Goal: Task Accomplishment & Management: Manage account settings

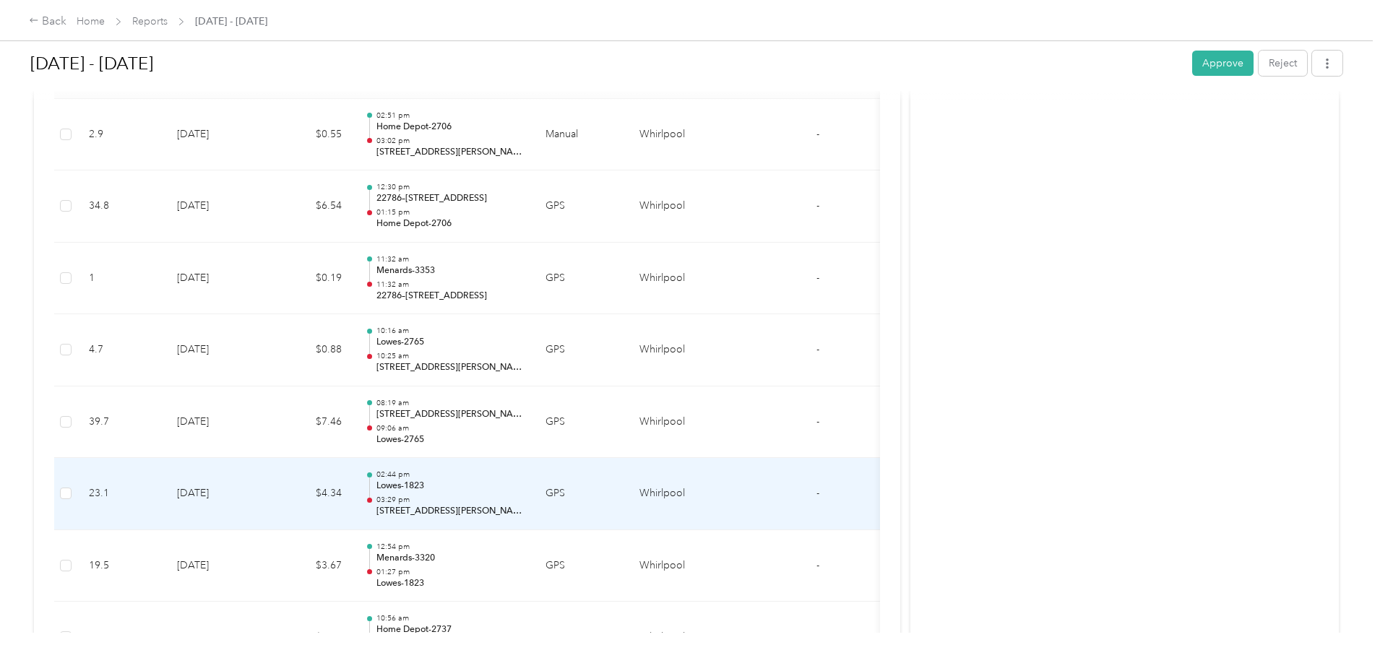
scroll to position [433, 0]
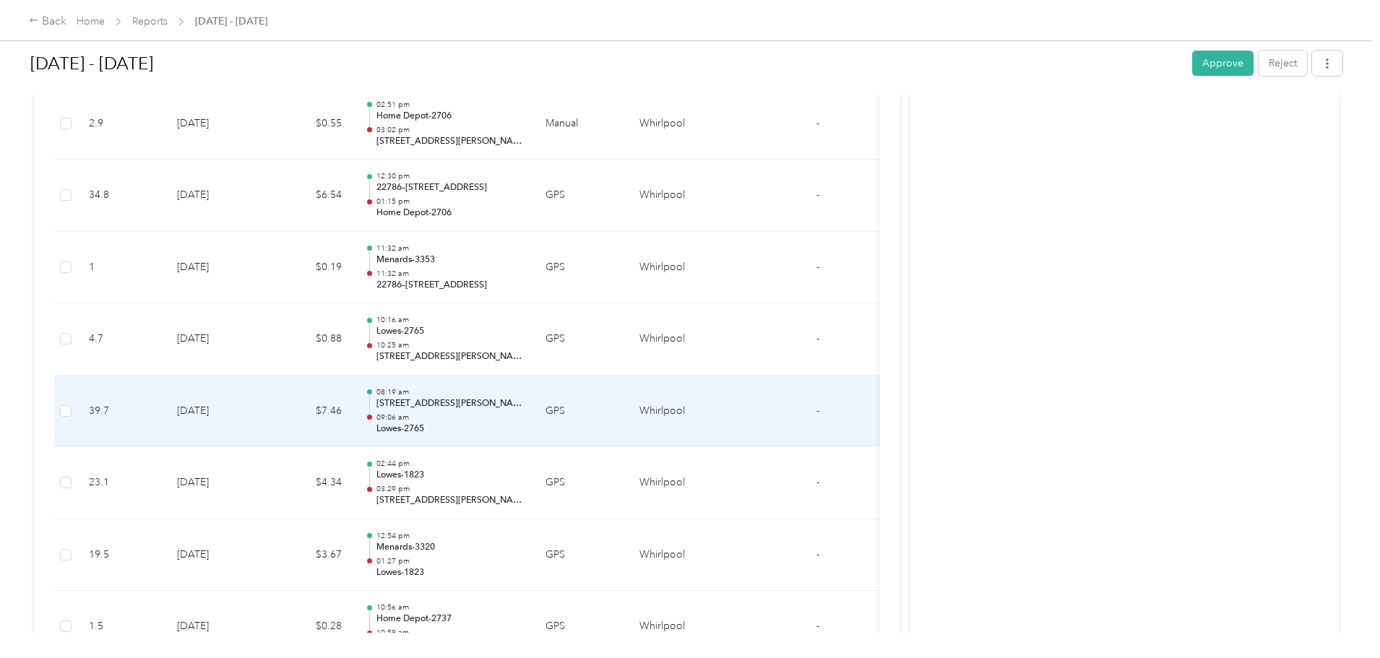
click at [522, 415] on p "09:06 am" at bounding box center [449, 418] width 146 height 10
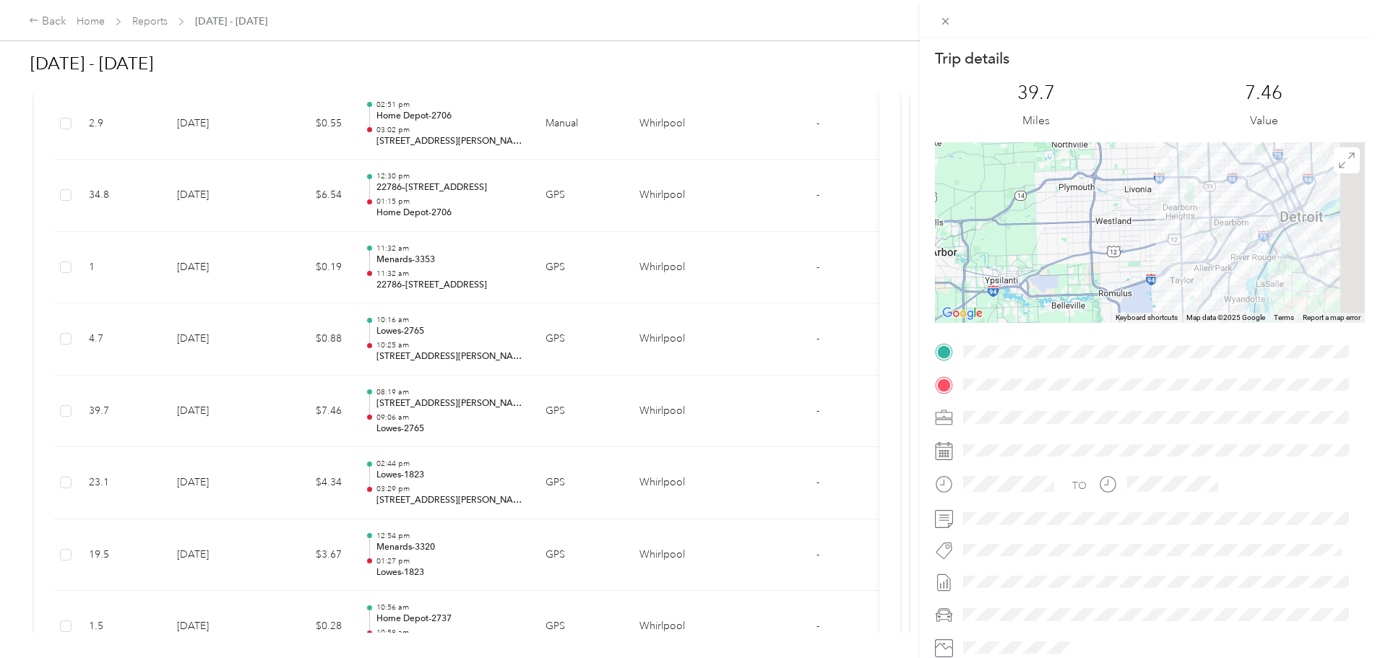
click at [1010, 379] on div "Trip details This trip cannot be edited because it is either under review, appr…" at bounding box center [1150, 370] width 430 height 644
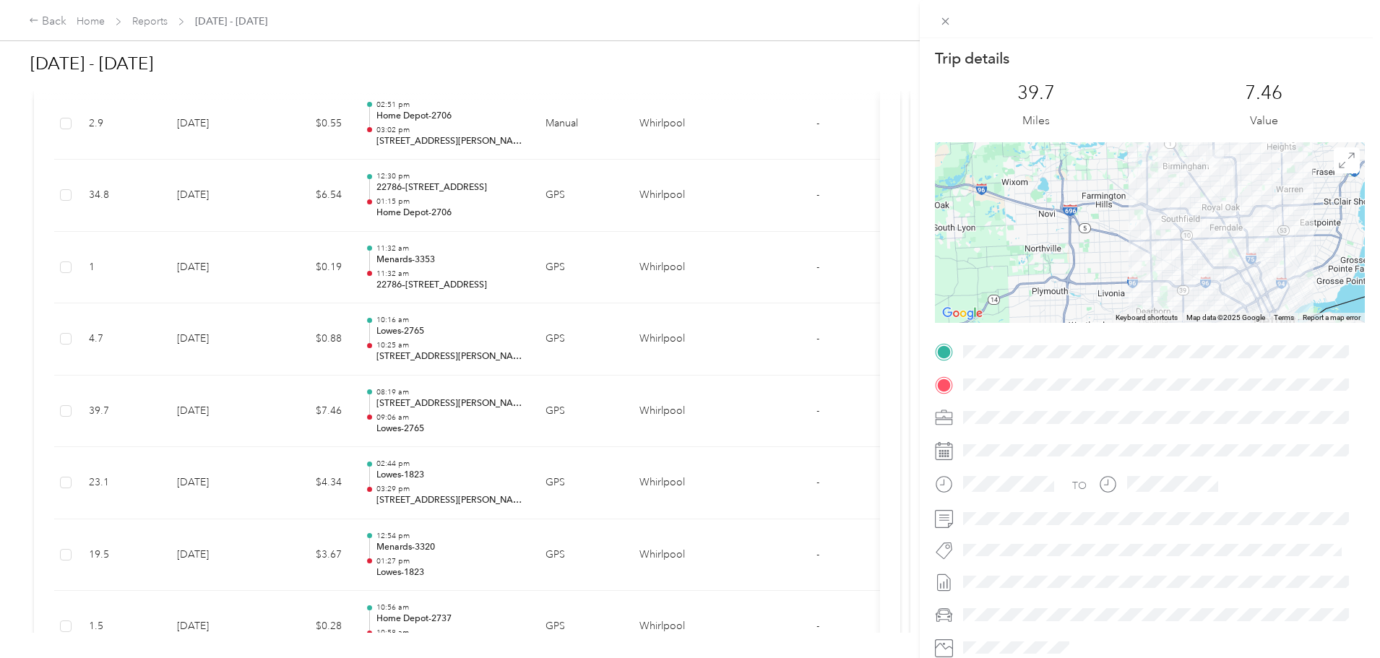
drag, startPoint x: 1141, startPoint y: 185, endPoint x: 1112, endPoint y: 226, distance: 50.3
click at [1112, 226] on div at bounding box center [1150, 232] width 430 height 181
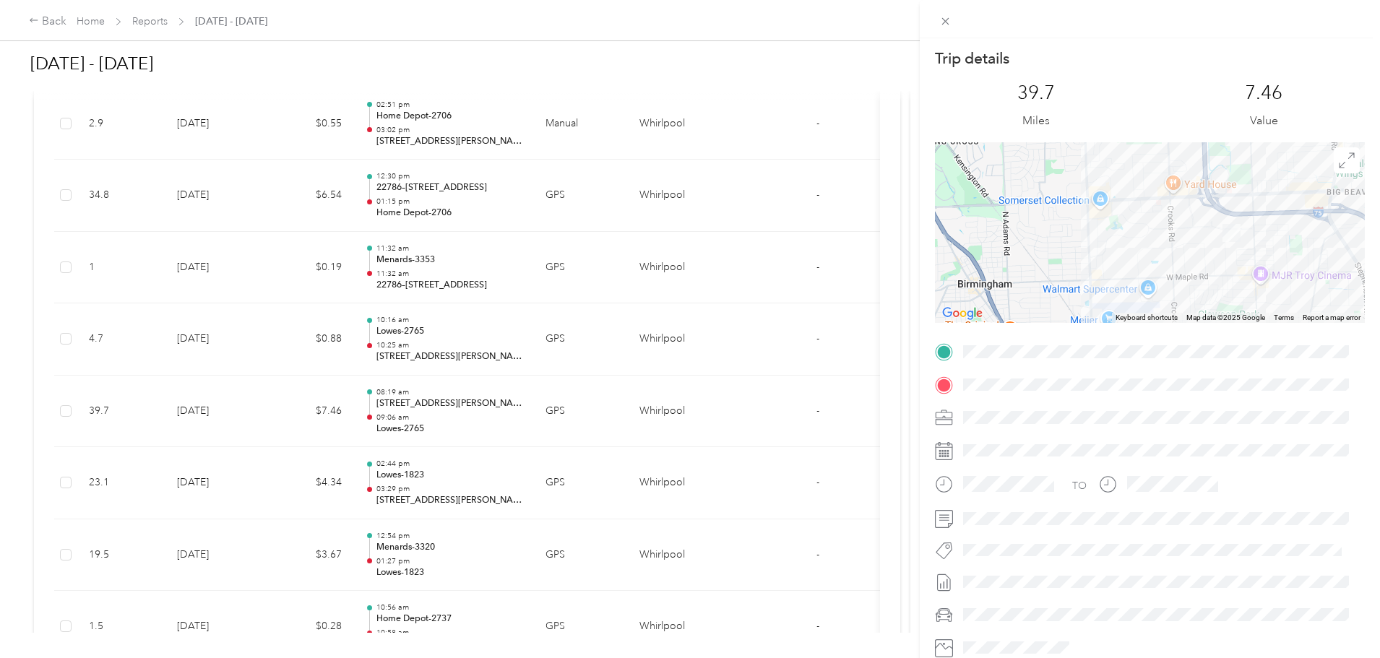
drag, startPoint x: 1171, startPoint y: 225, endPoint x: 1193, endPoint y: 240, distance: 26.0
click at [1122, 237] on div at bounding box center [1150, 232] width 430 height 181
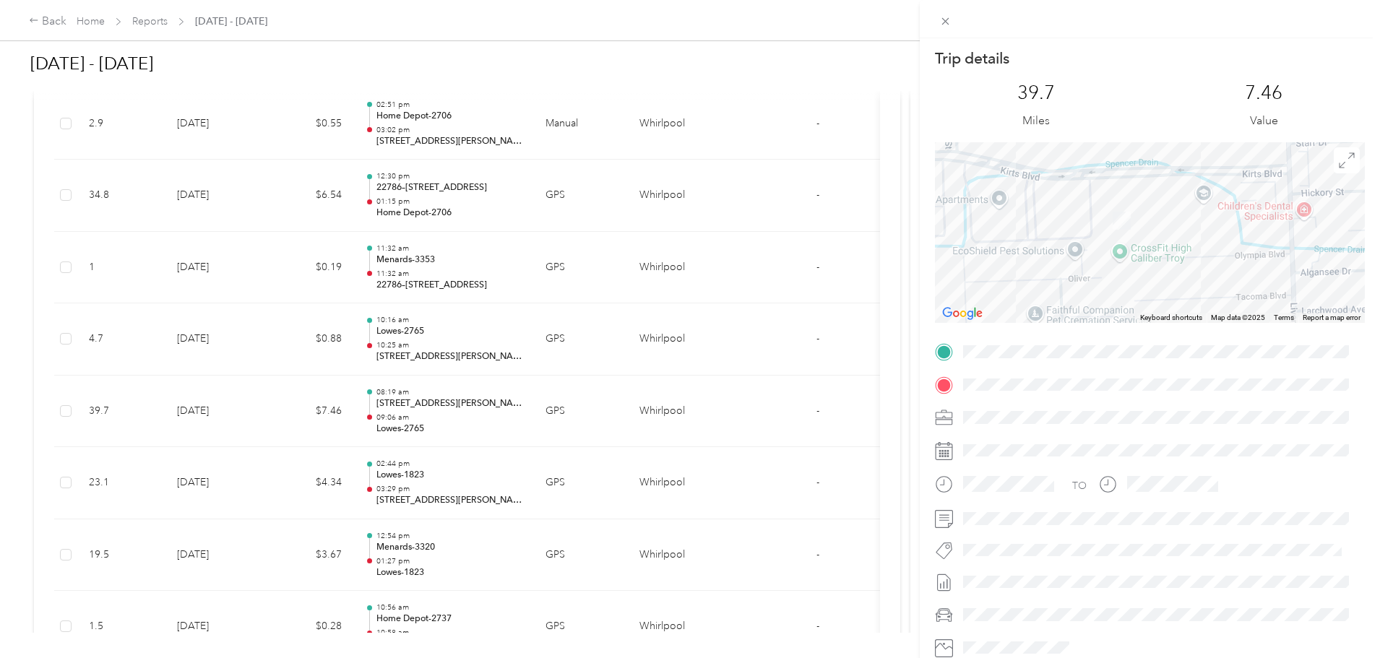
click at [585, 129] on div "Trip details This trip cannot be edited because it is either under review, appr…" at bounding box center [690, 329] width 1380 height 658
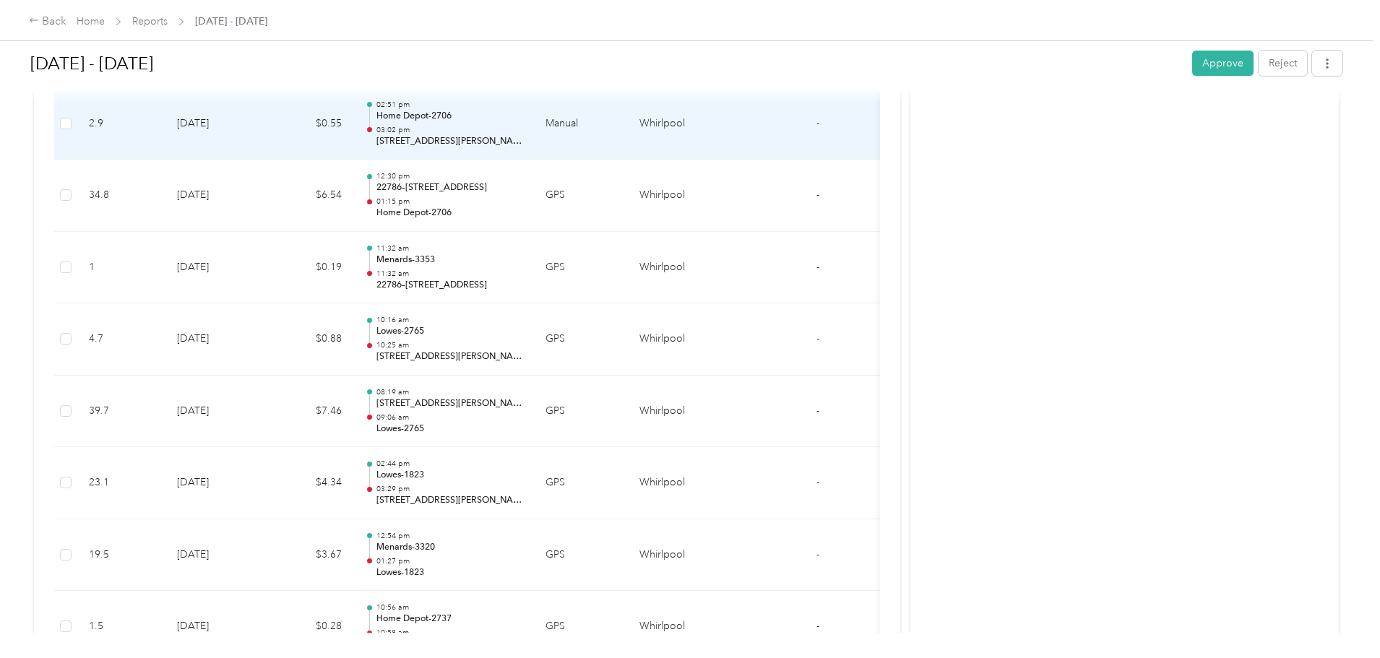
click at [522, 131] on p "03:02 pm" at bounding box center [449, 130] width 146 height 10
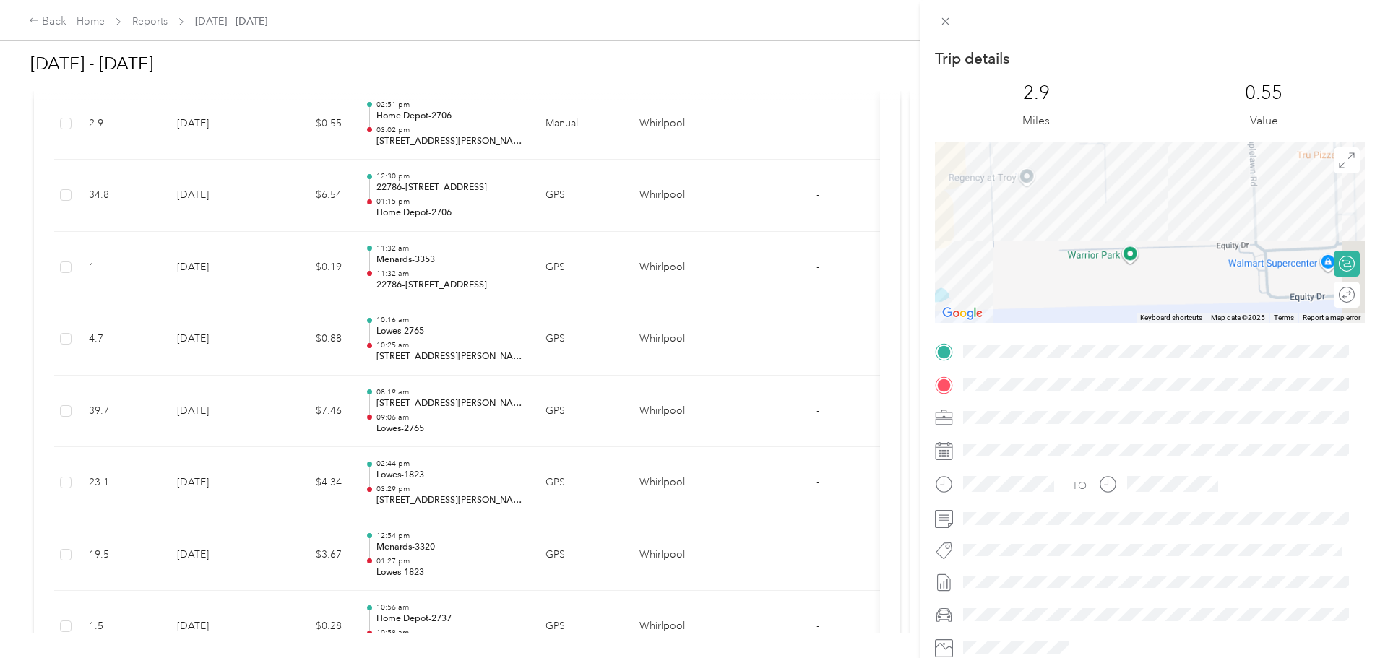
click at [974, 356] on div "Trip details This trip cannot be edited because it is either under review, appr…" at bounding box center [1150, 370] width 430 height 644
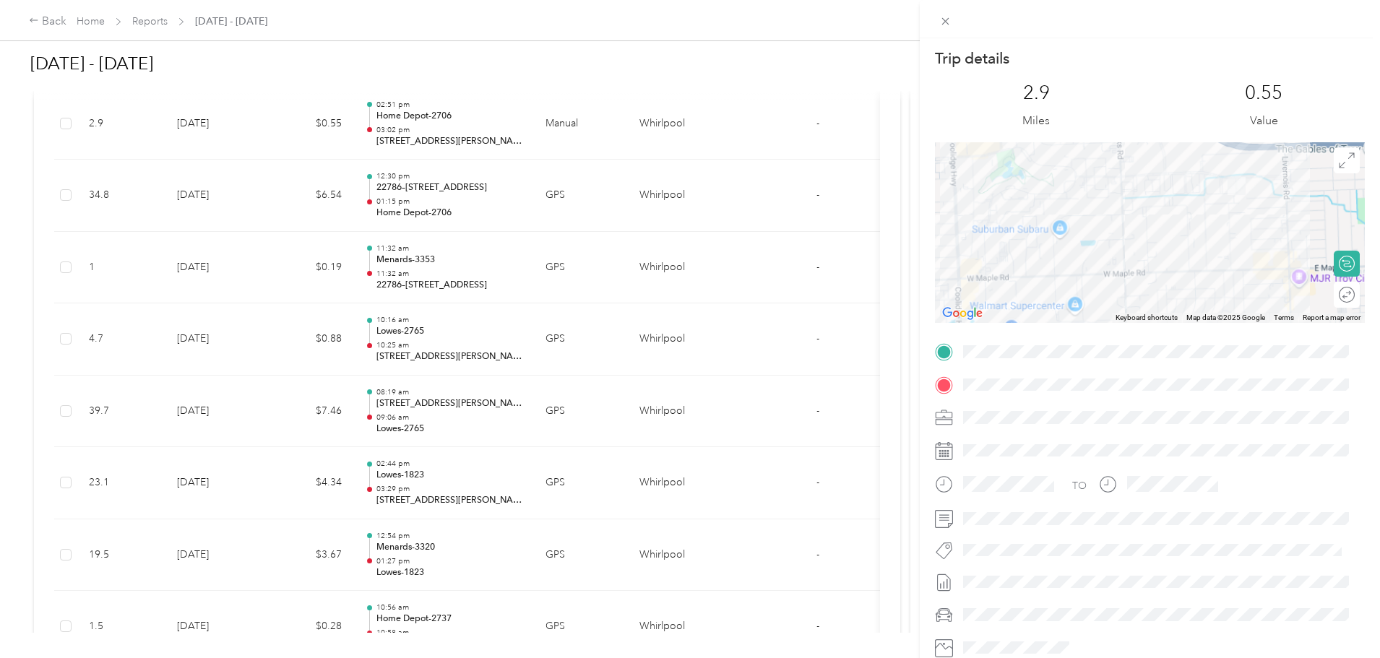
drag, startPoint x: 1127, startPoint y: 262, endPoint x: 1053, endPoint y: 298, distance: 82.1
click at [1053, 298] on div at bounding box center [1150, 232] width 430 height 181
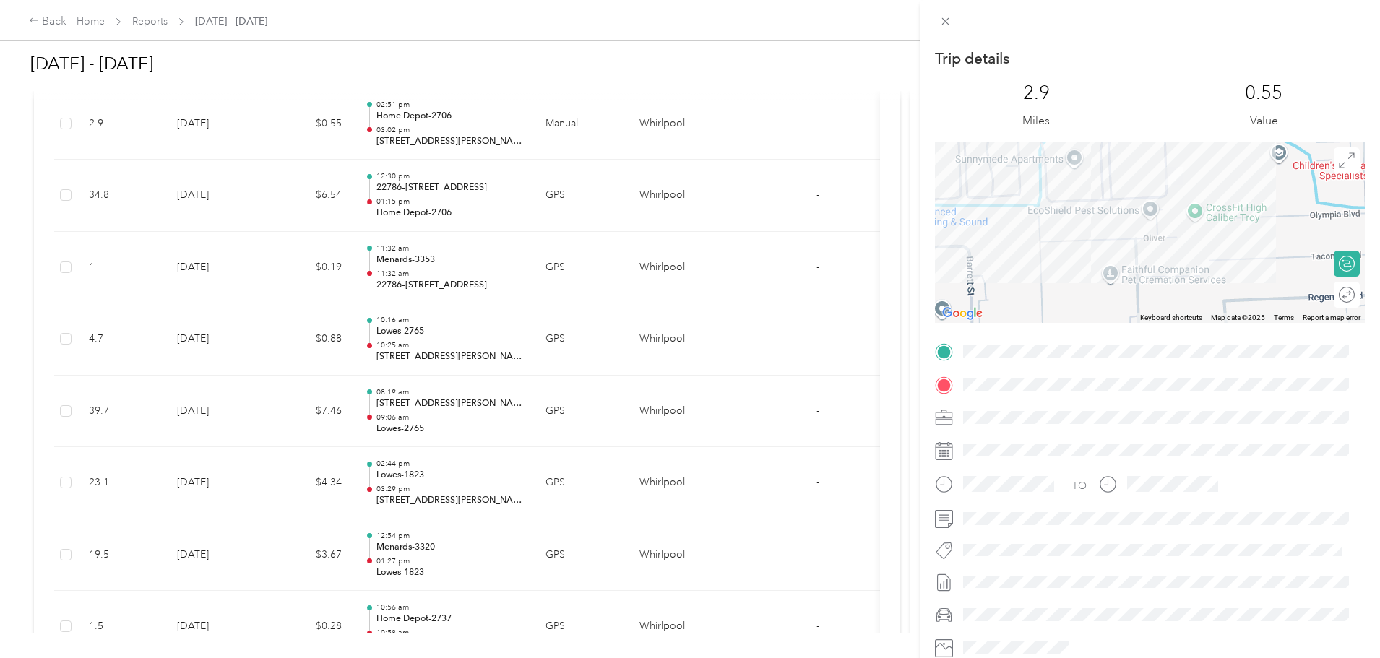
click at [1045, 298] on div at bounding box center [1150, 232] width 430 height 181
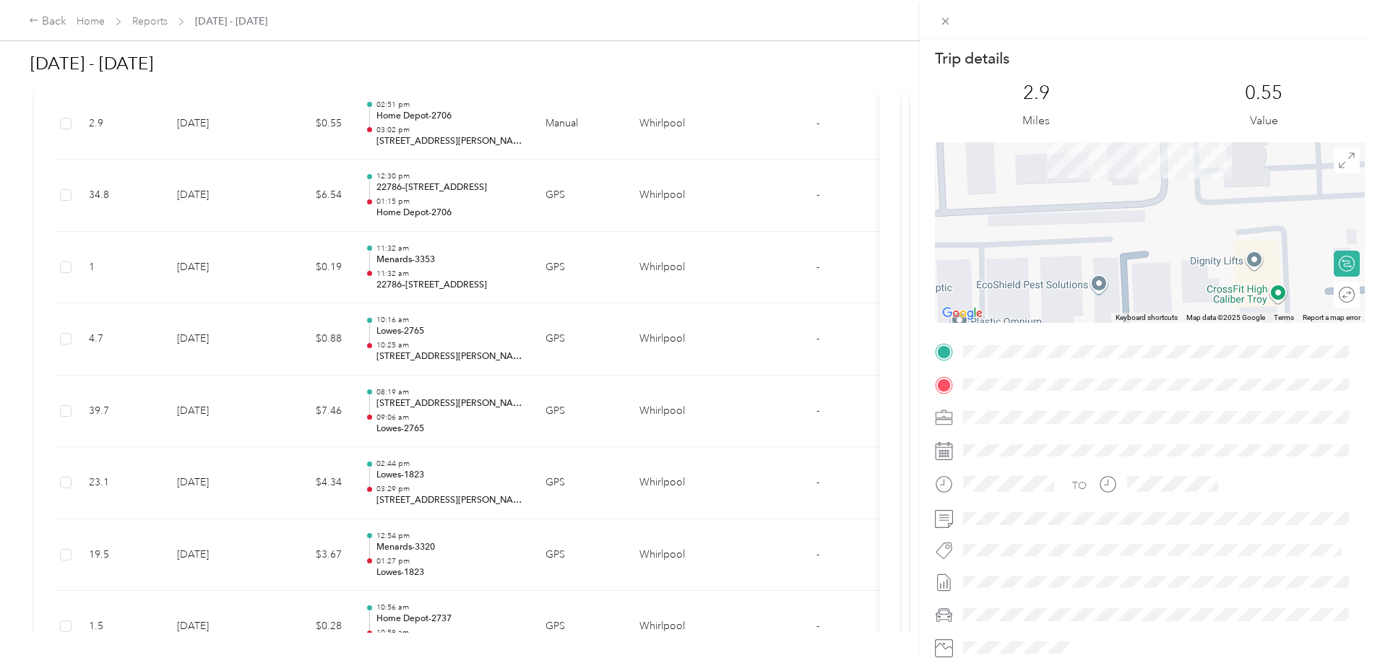
drag, startPoint x: 1118, startPoint y: 218, endPoint x: 1027, endPoint y: 318, distance: 135.0
click at [1027, 318] on div at bounding box center [1150, 232] width 430 height 181
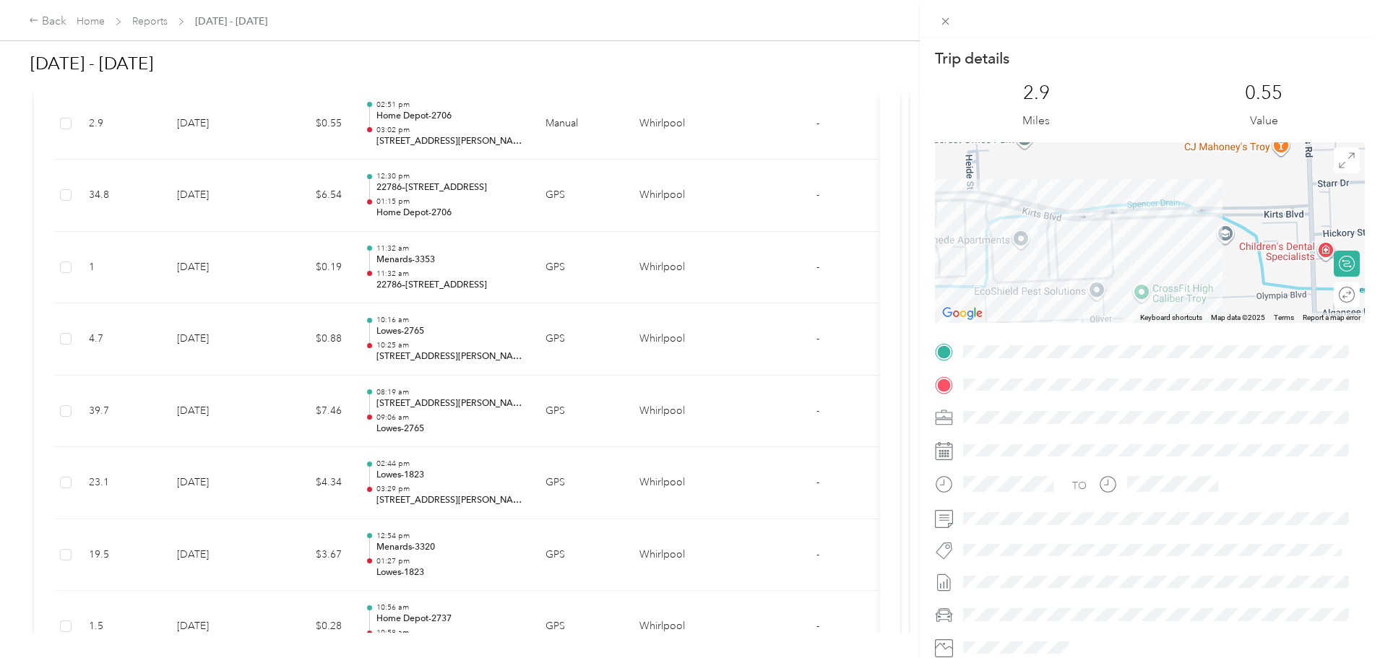
click at [589, 197] on div "Trip details This trip cannot be edited because it is either under review, appr…" at bounding box center [690, 329] width 1380 height 658
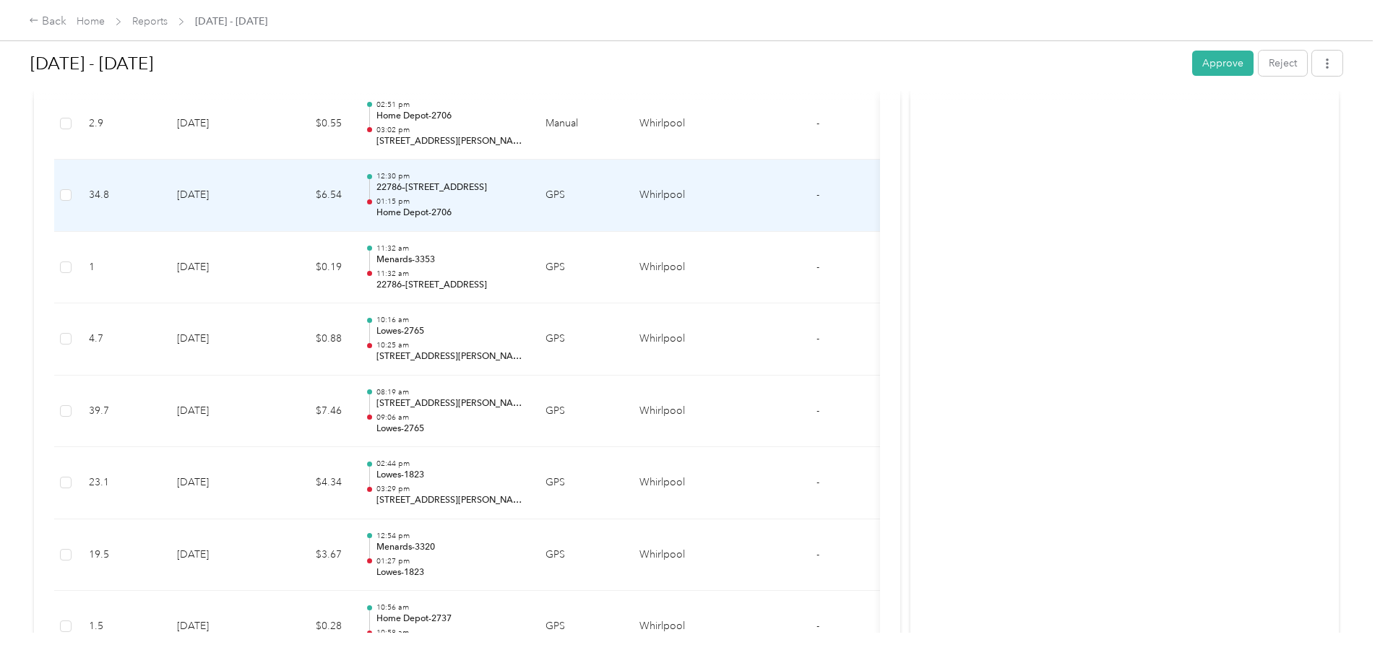
click at [522, 202] on p "01:15 pm" at bounding box center [449, 202] width 146 height 10
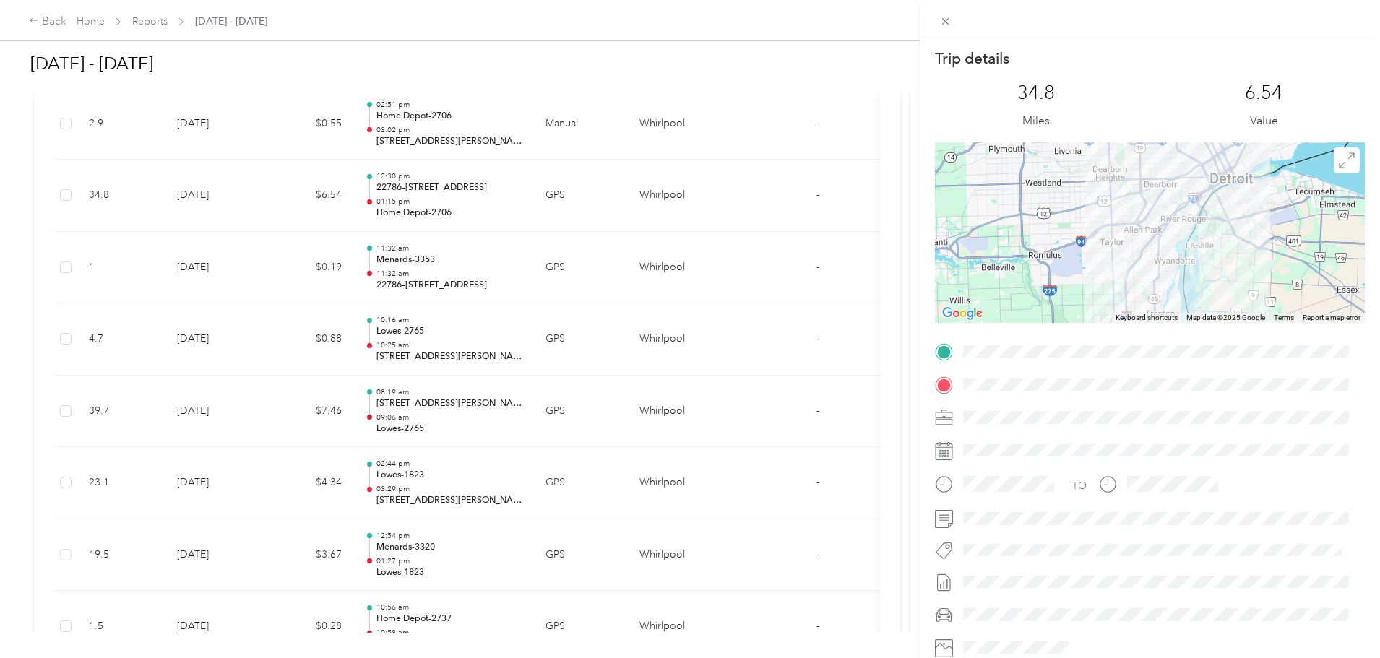
drag, startPoint x: 1105, startPoint y: 253, endPoint x: 1100, endPoint y: 199, distance: 53.6
click at [1100, 199] on div at bounding box center [1150, 232] width 430 height 181
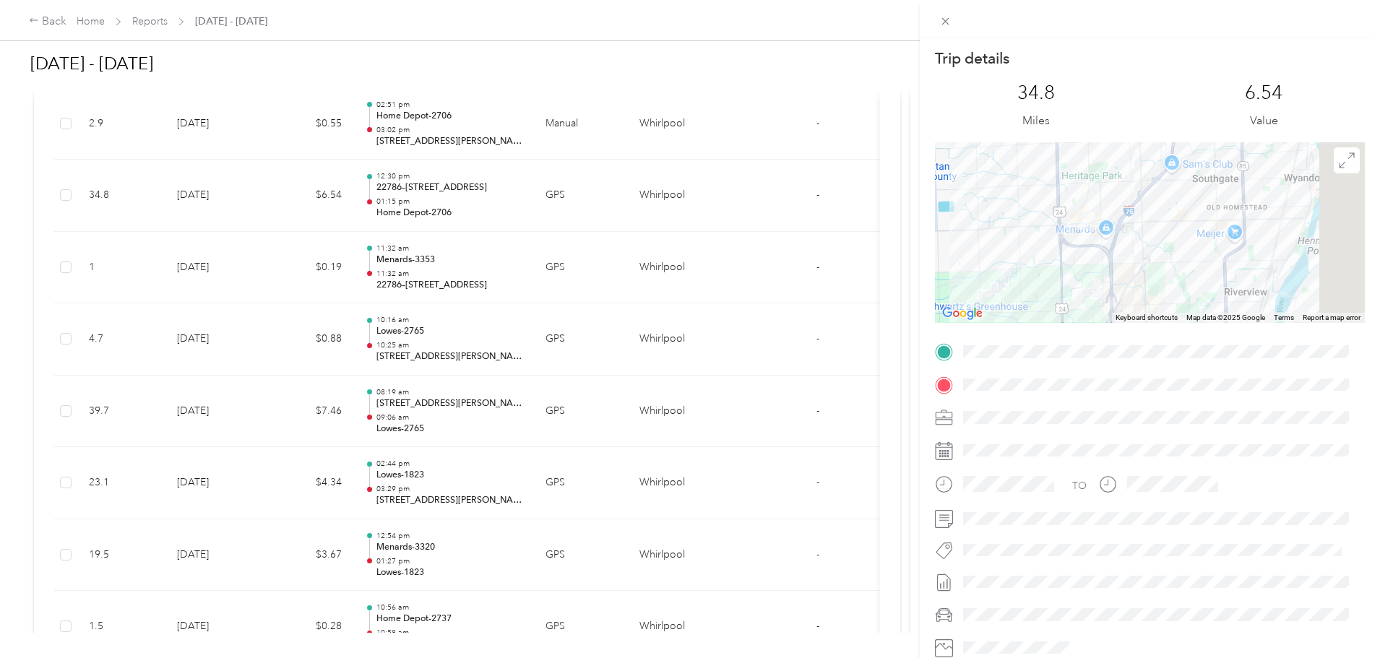
drag, startPoint x: 1140, startPoint y: 208, endPoint x: 1066, endPoint y: 298, distance: 117.0
click at [1059, 323] on div "Trip details This trip cannot be edited because it is either under review, appr…" at bounding box center [1150, 370] width 430 height 644
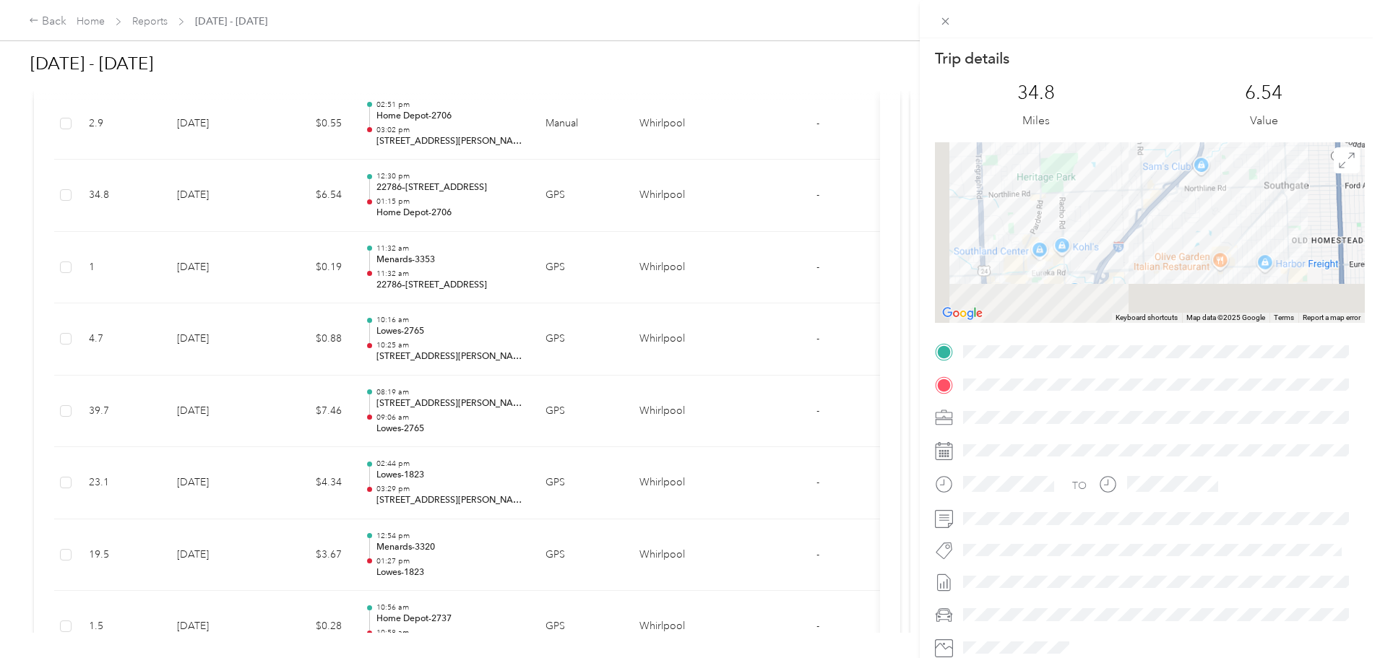
drag, startPoint x: 1066, startPoint y: 280, endPoint x: 1165, endPoint y: 137, distance: 173.9
click at [1165, 137] on div "Trip details This trip cannot be edited because it is either under review, appr…" at bounding box center [1150, 370] width 430 height 644
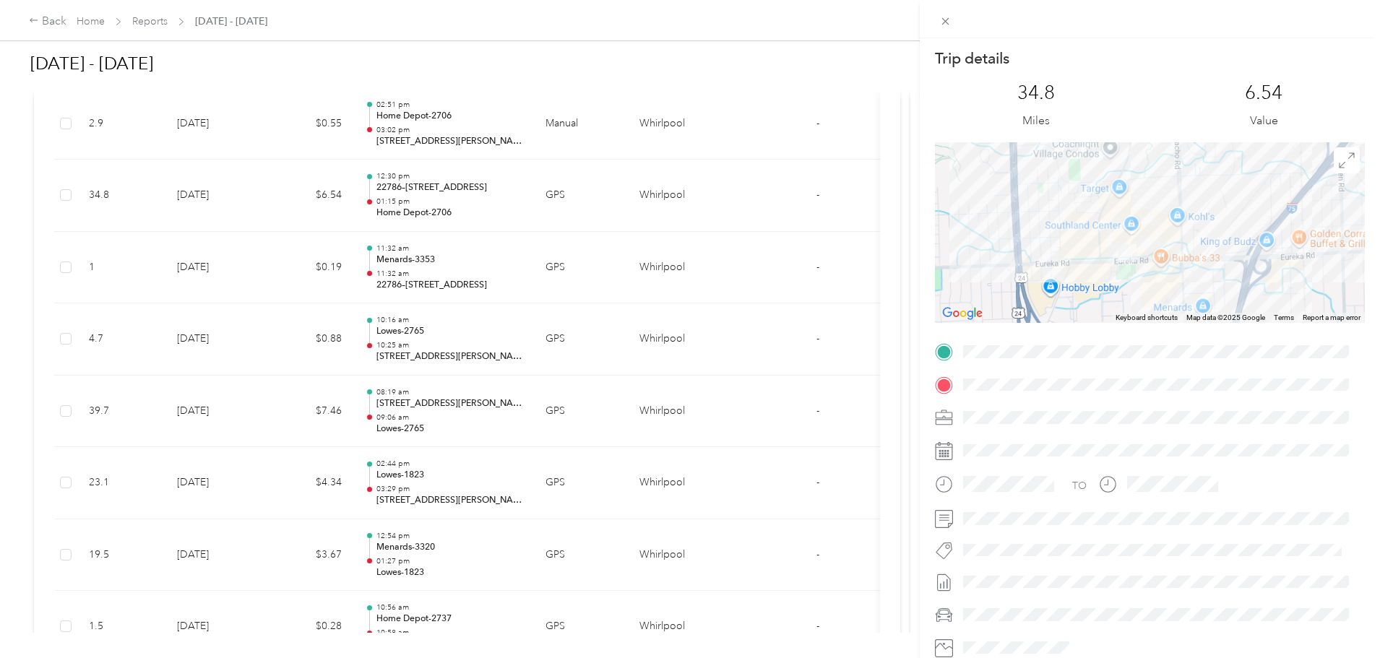
drag, startPoint x: 1081, startPoint y: 244, endPoint x: 1071, endPoint y: 283, distance: 40.5
click at [1071, 283] on div at bounding box center [1150, 232] width 430 height 181
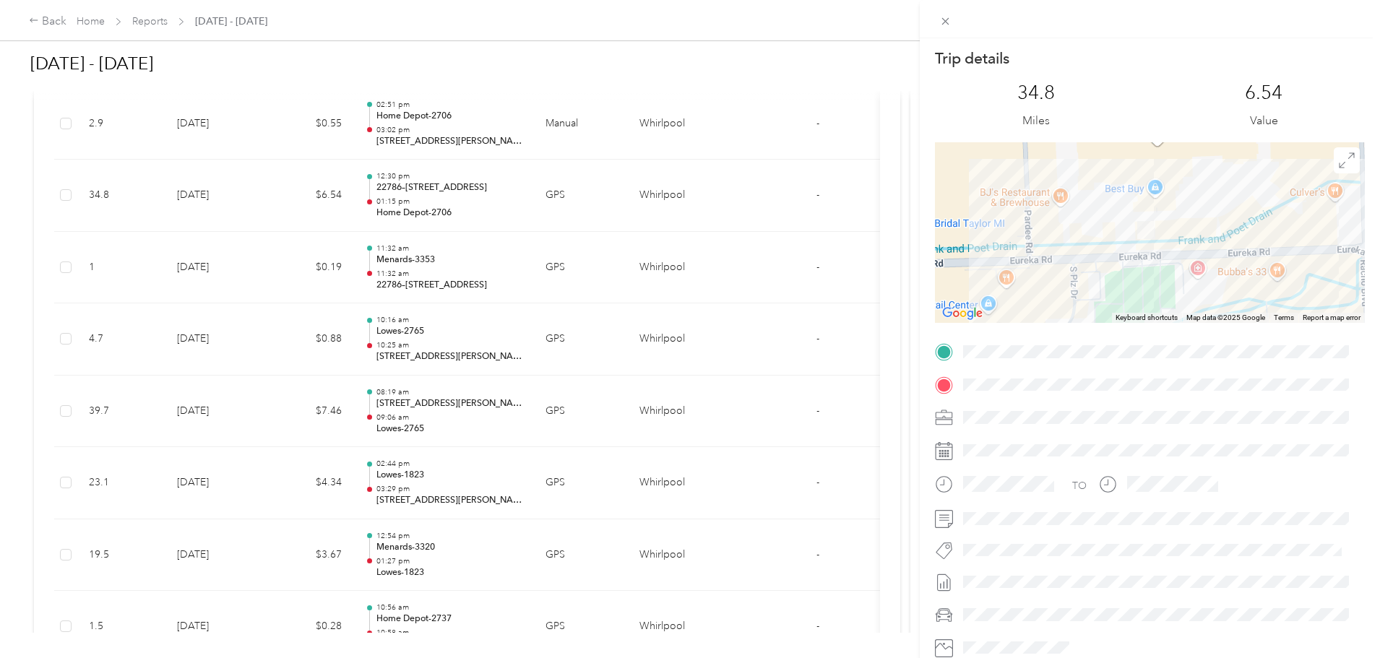
click at [152, 23] on div "Trip details This trip cannot be edited because it is either under review, appr…" at bounding box center [690, 329] width 1380 height 658
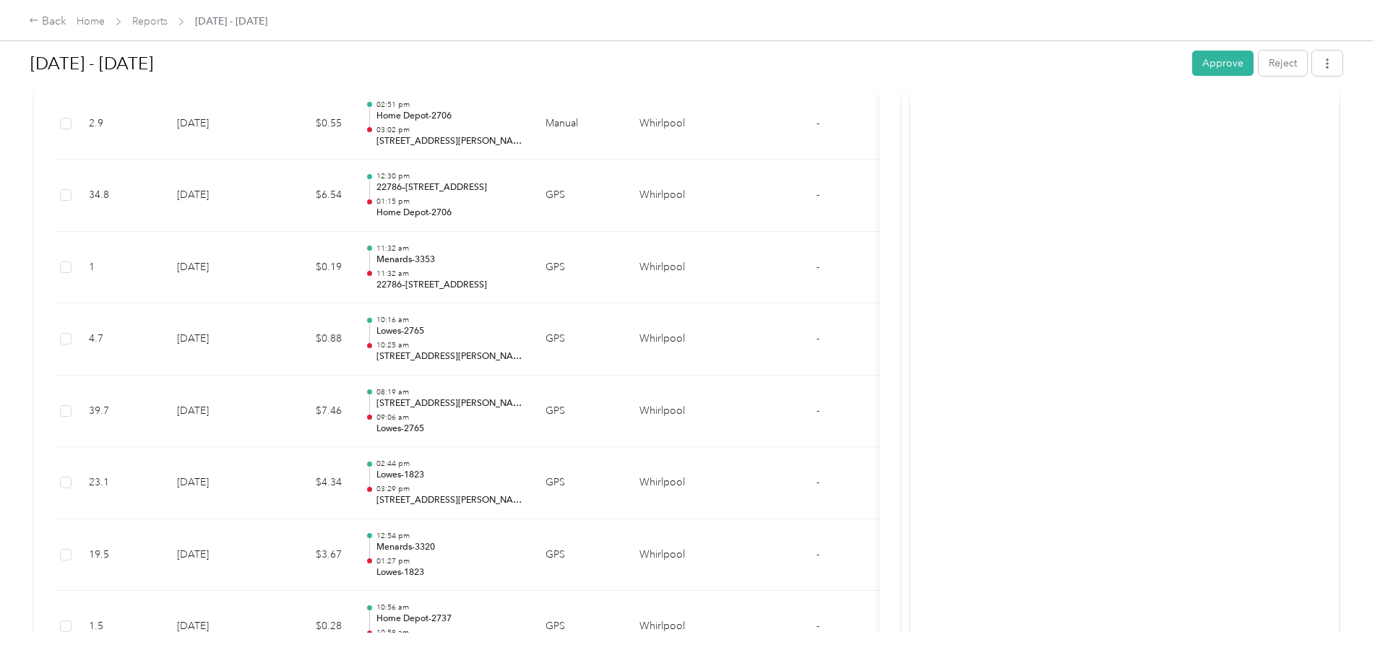
click at [66, 21] on div "Back" at bounding box center [48, 21] width 38 height 17
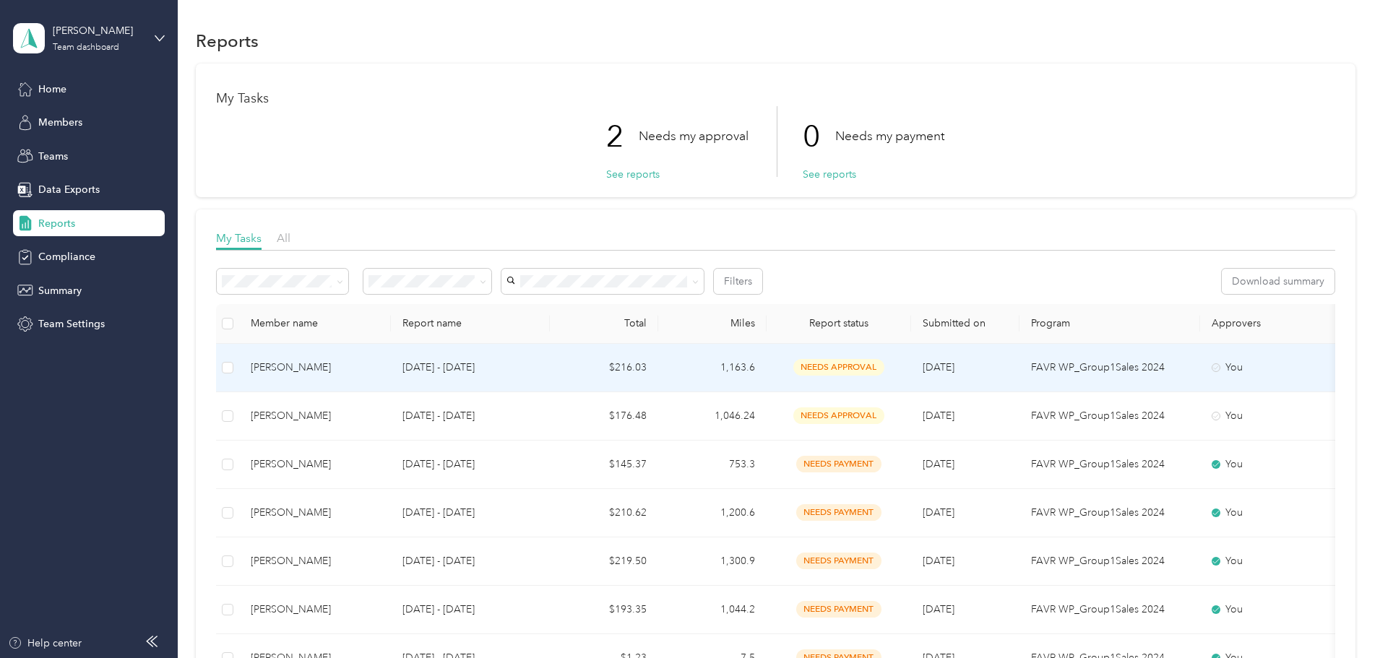
click at [379, 364] on div "[PERSON_NAME]" at bounding box center [315, 368] width 129 height 16
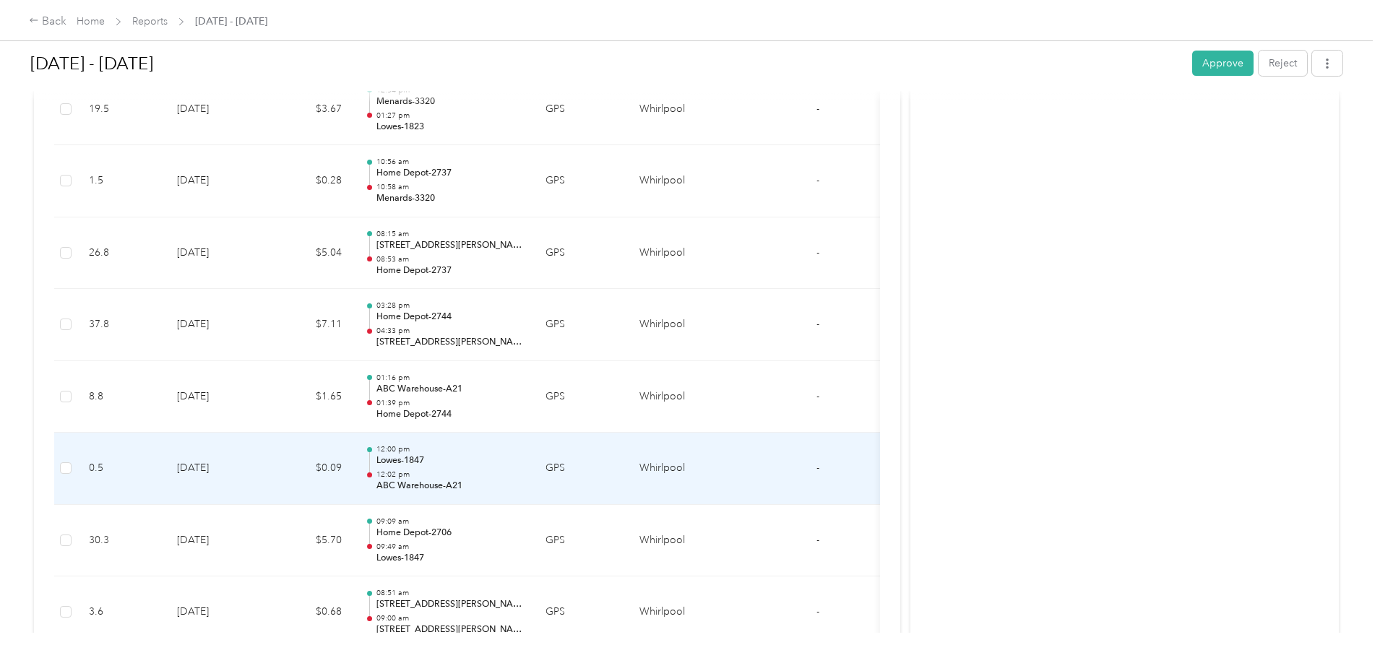
scroll to position [1240, 0]
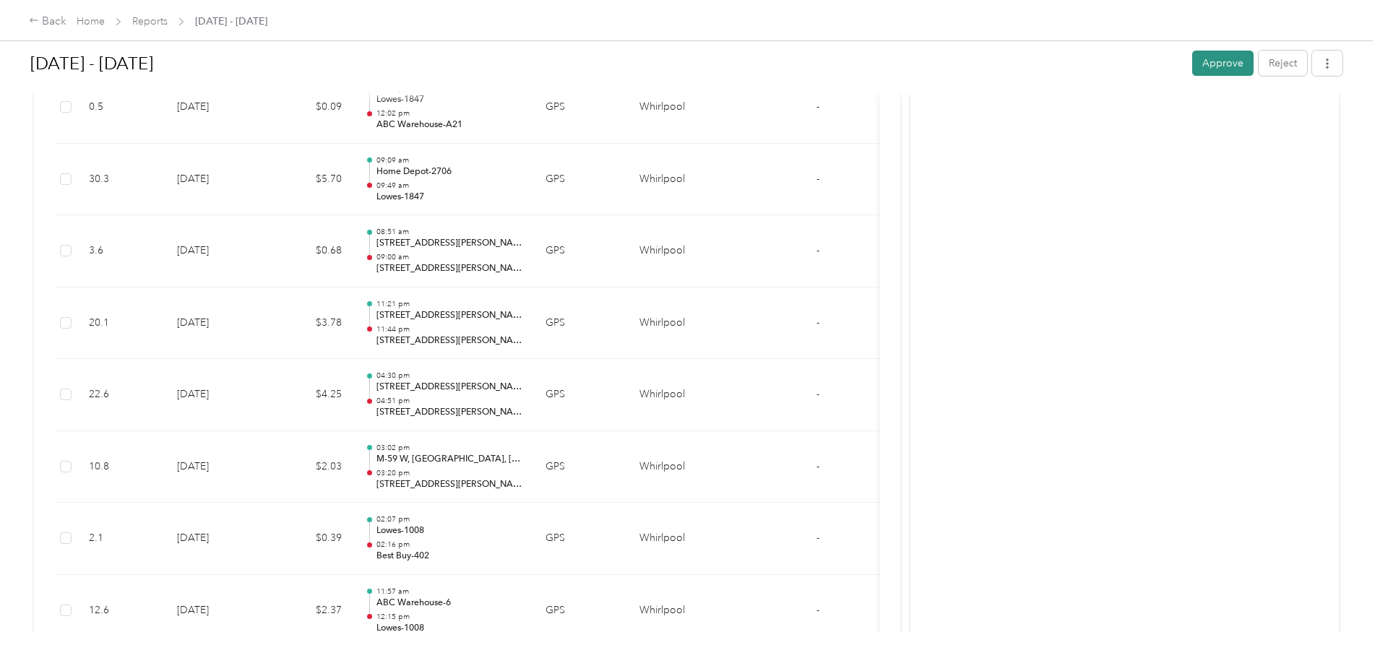
click at [1192, 66] on button "Approve" at bounding box center [1222, 63] width 61 height 25
click at [168, 20] on link "Reports" at bounding box center [149, 21] width 35 height 12
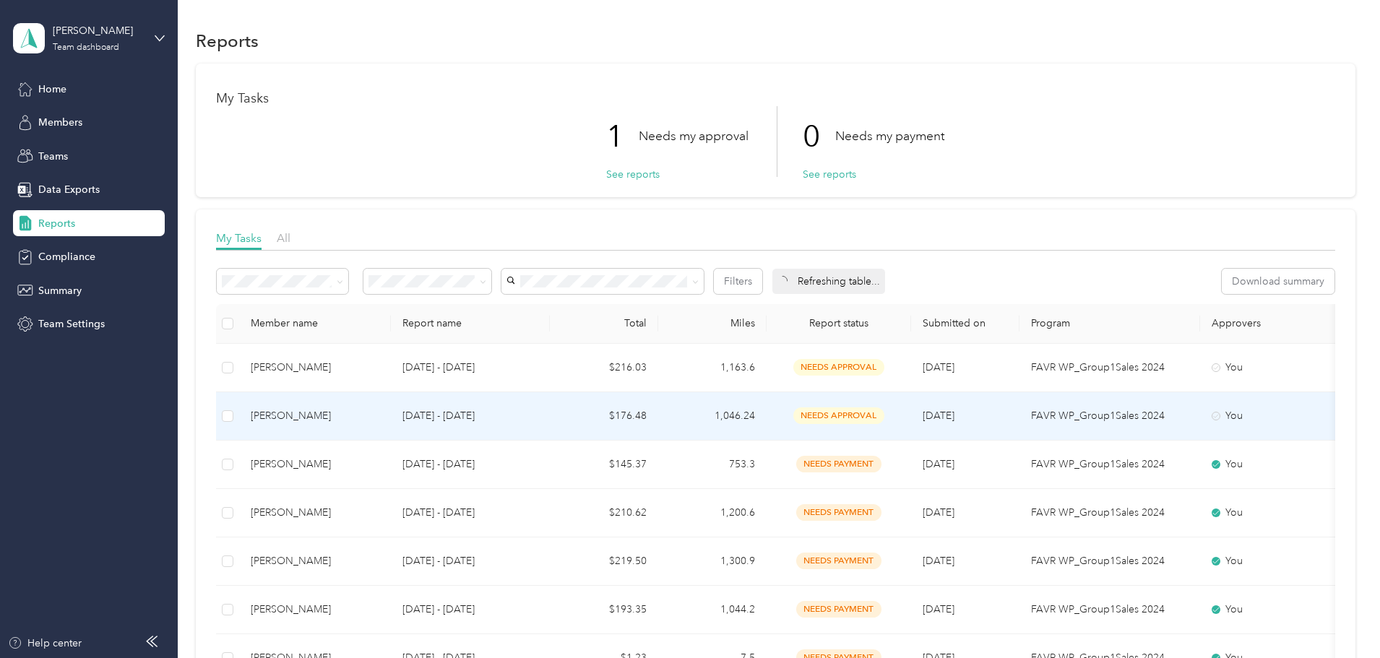
click at [379, 408] on div "[PERSON_NAME]" at bounding box center [315, 416] width 129 height 16
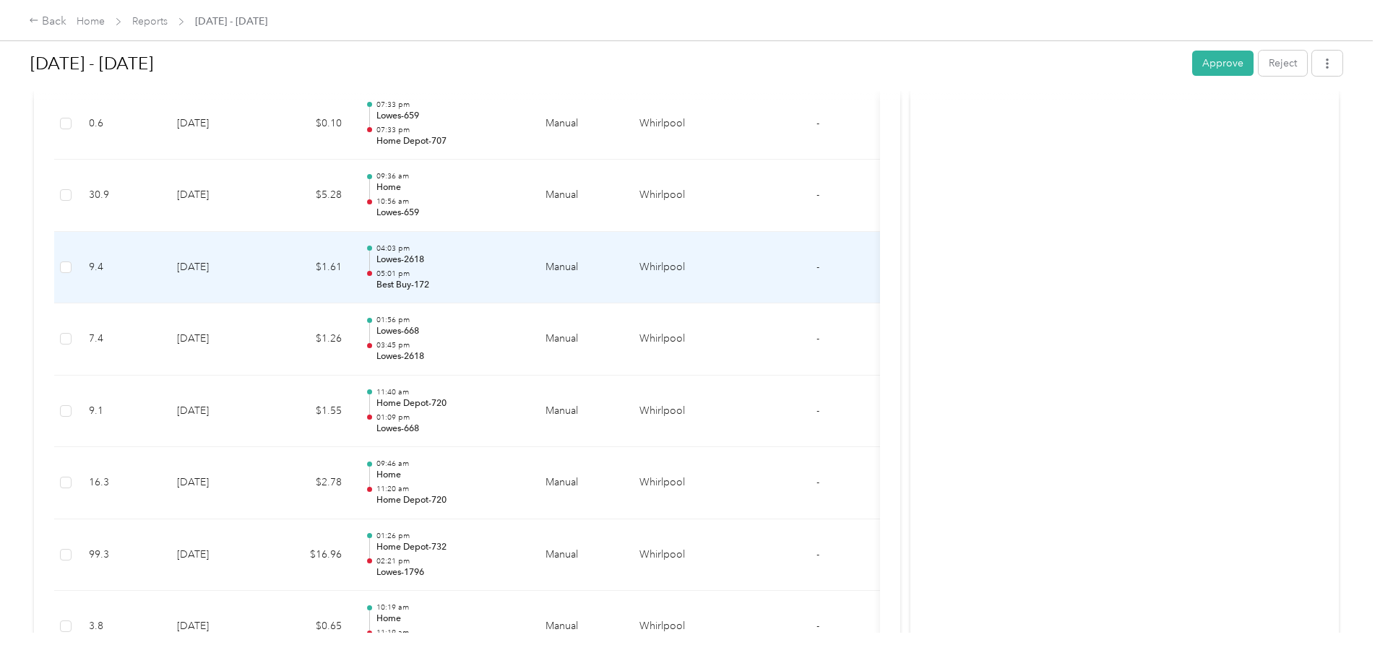
scroll to position [1011, 0]
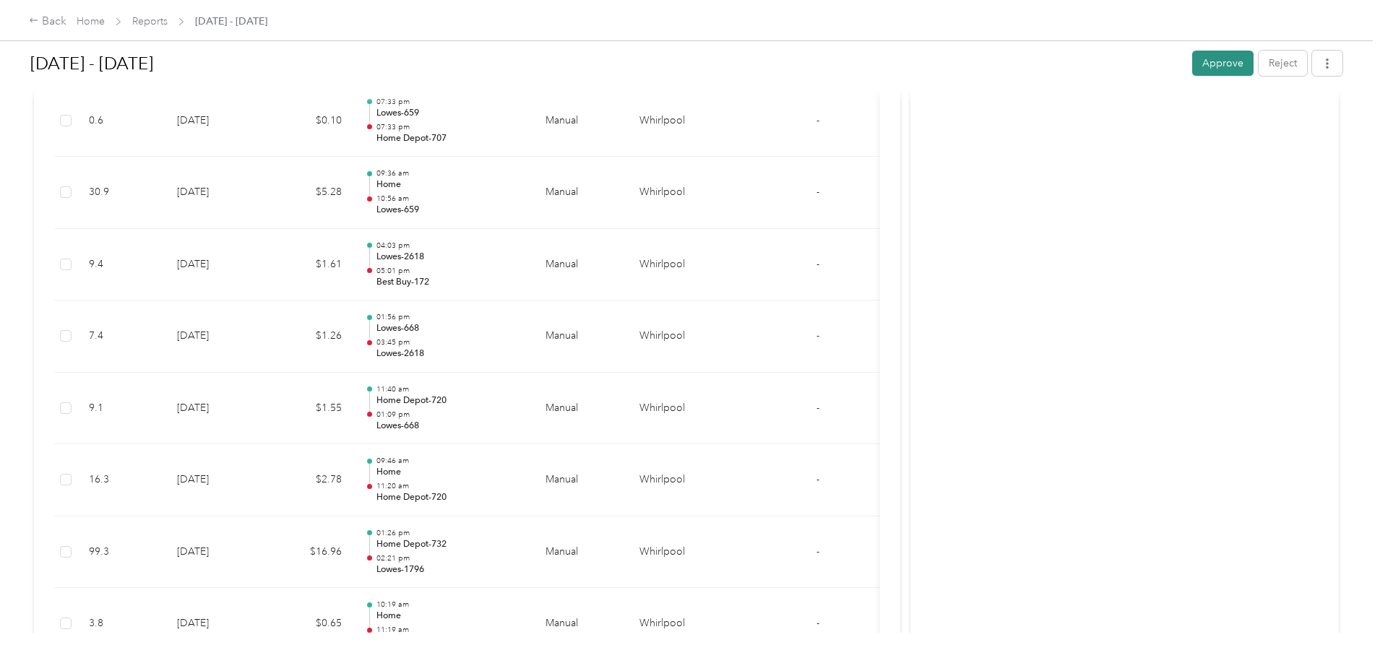
click at [1192, 66] on button "Approve" at bounding box center [1222, 63] width 61 height 25
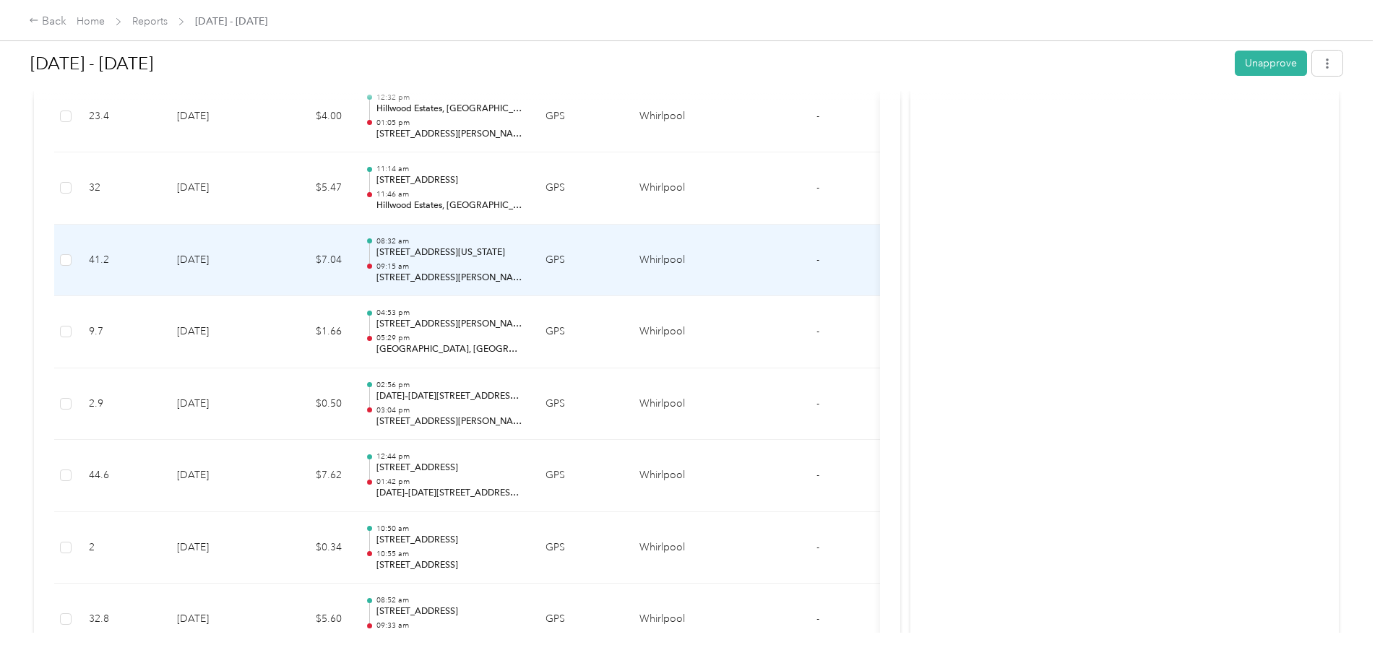
scroll to position [2023, 0]
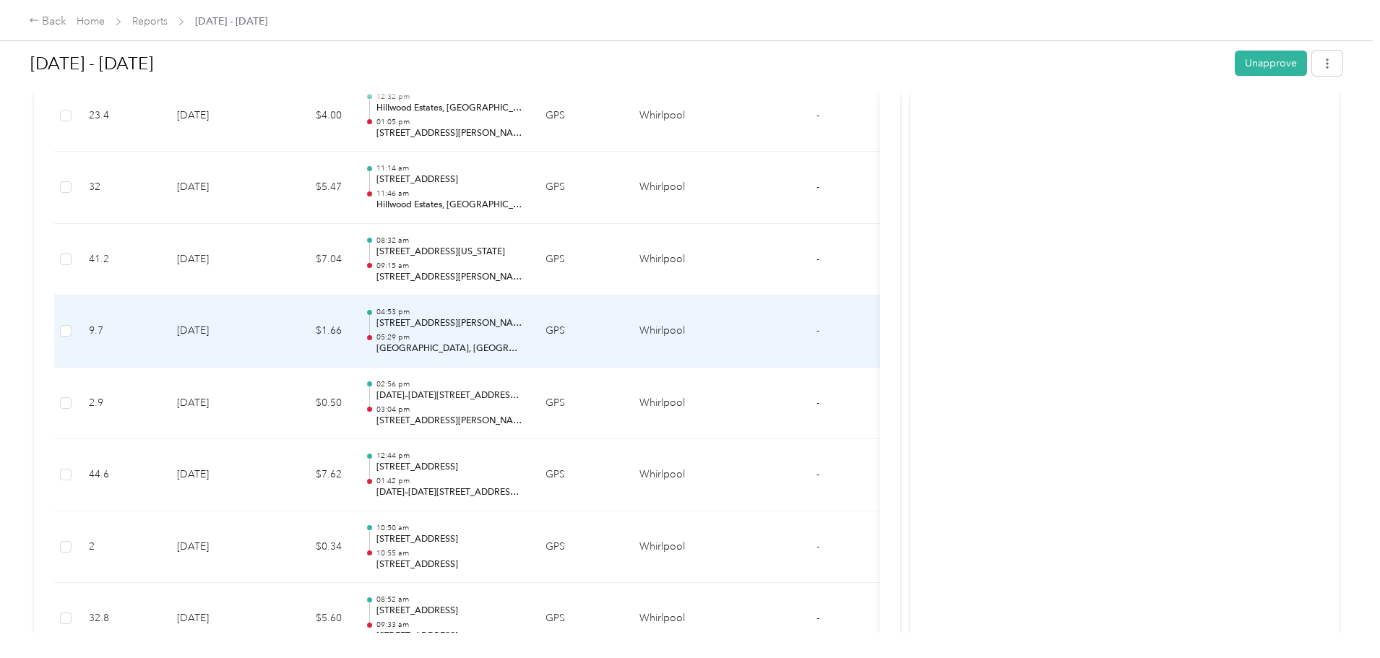
click at [522, 324] on p "[STREET_ADDRESS][PERSON_NAME][PERSON_NAME]" at bounding box center [449, 323] width 146 height 13
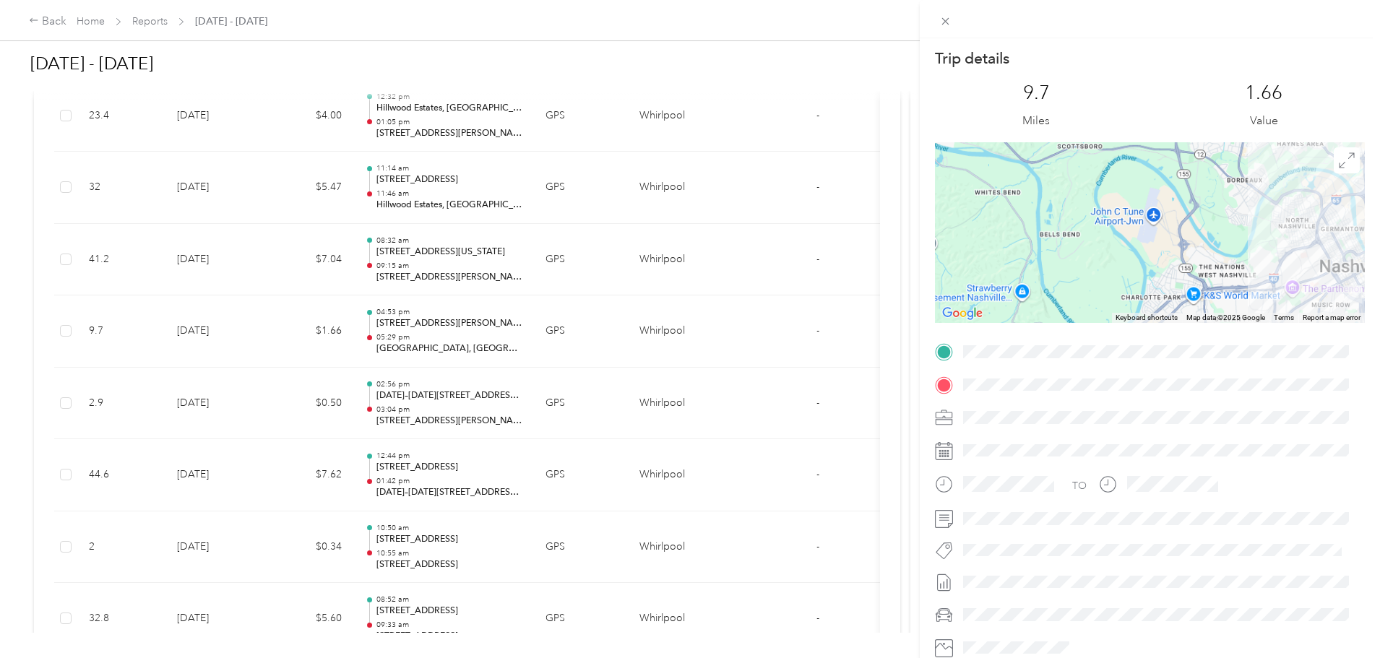
drag, startPoint x: 1230, startPoint y: 261, endPoint x: 1067, endPoint y: 258, distance: 162.6
click at [1068, 259] on div at bounding box center [1150, 232] width 430 height 181
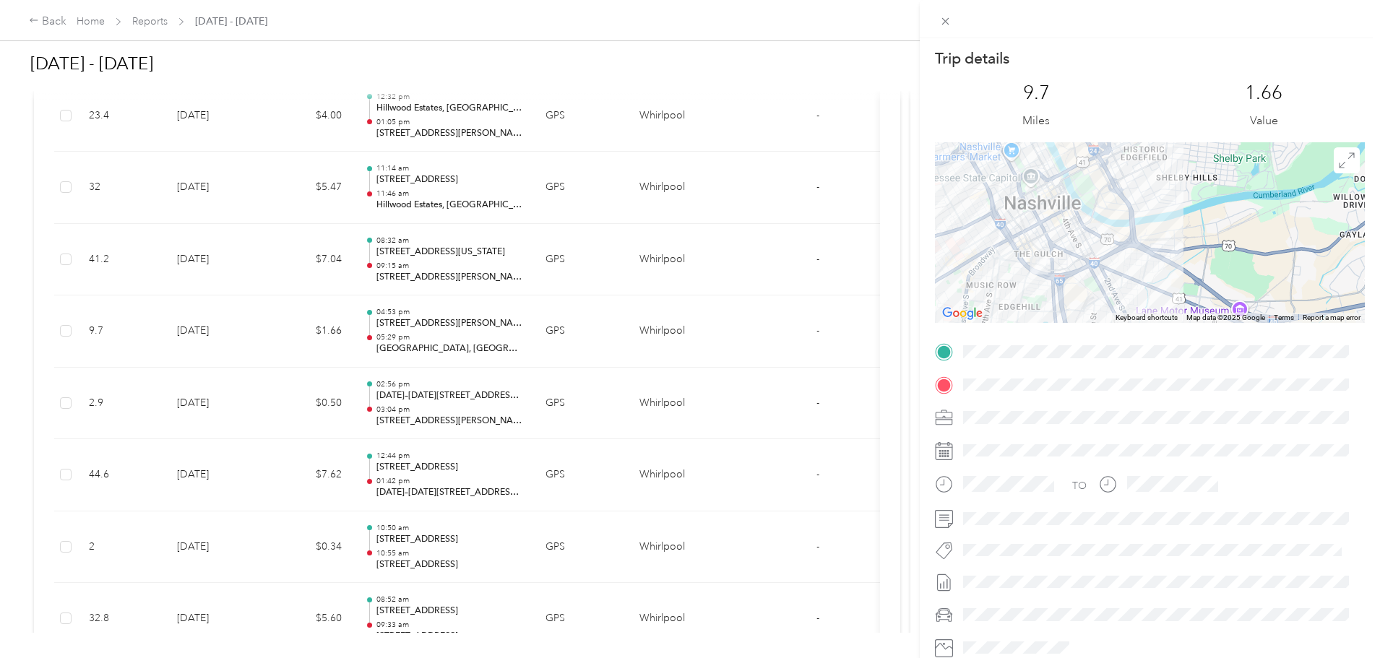
drag, startPoint x: 1126, startPoint y: 232, endPoint x: 1100, endPoint y: 234, distance: 26.8
click at [1126, 228] on div at bounding box center [1150, 232] width 430 height 181
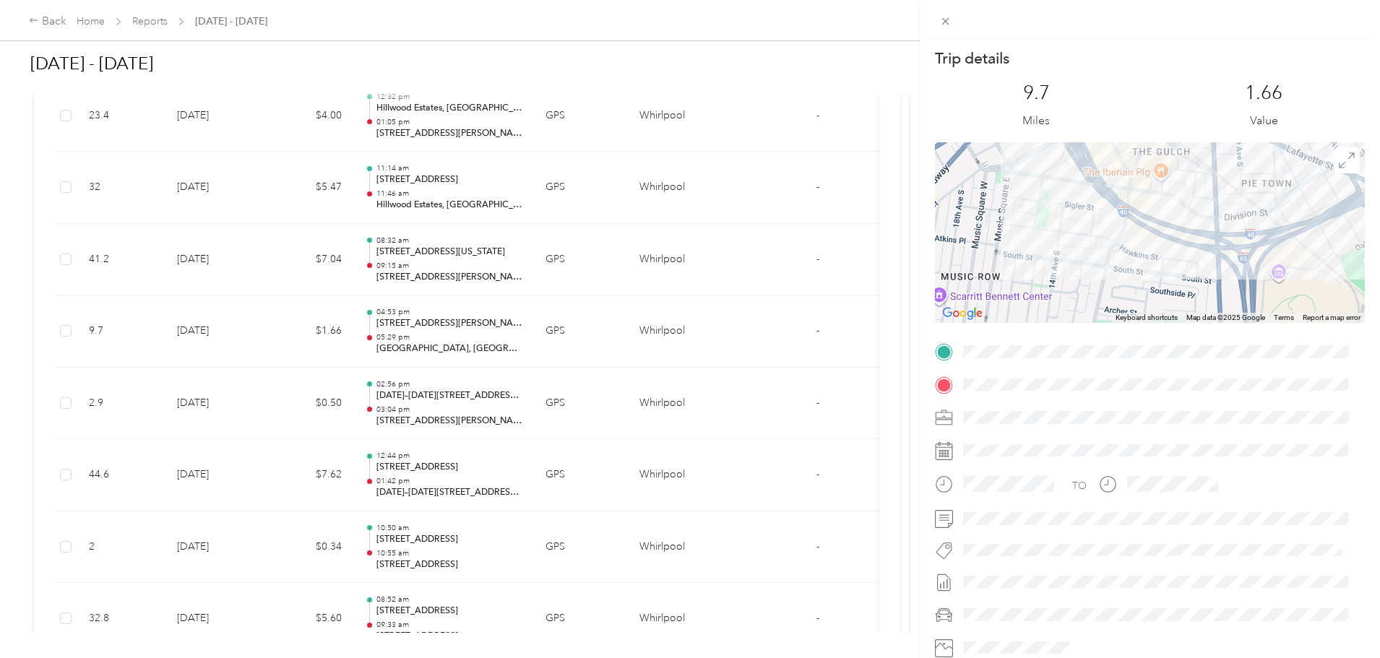
drag, startPoint x: 1080, startPoint y: 237, endPoint x: 1040, endPoint y: 264, distance: 48.3
click at [1040, 264] on div at bounding box center [1150, 232] width 430 height 181
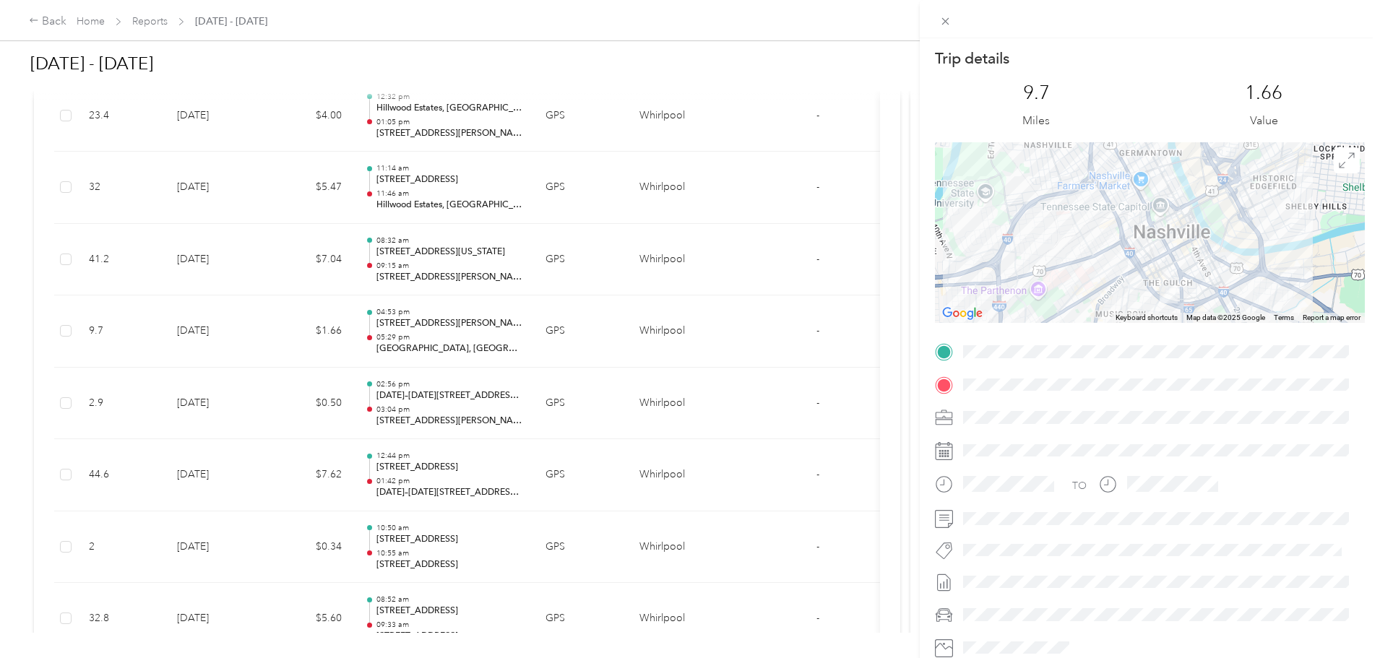
drag, startPoint x: 1111, startPoint y: 253, endPoint x: 1097, endPoint y: 327, distance: 75.1
click at [1097, 327] on div "Trip details This trip cannot be edited because it is either under review, appr…" at bounding box center [1150, 370] width 430 height 644
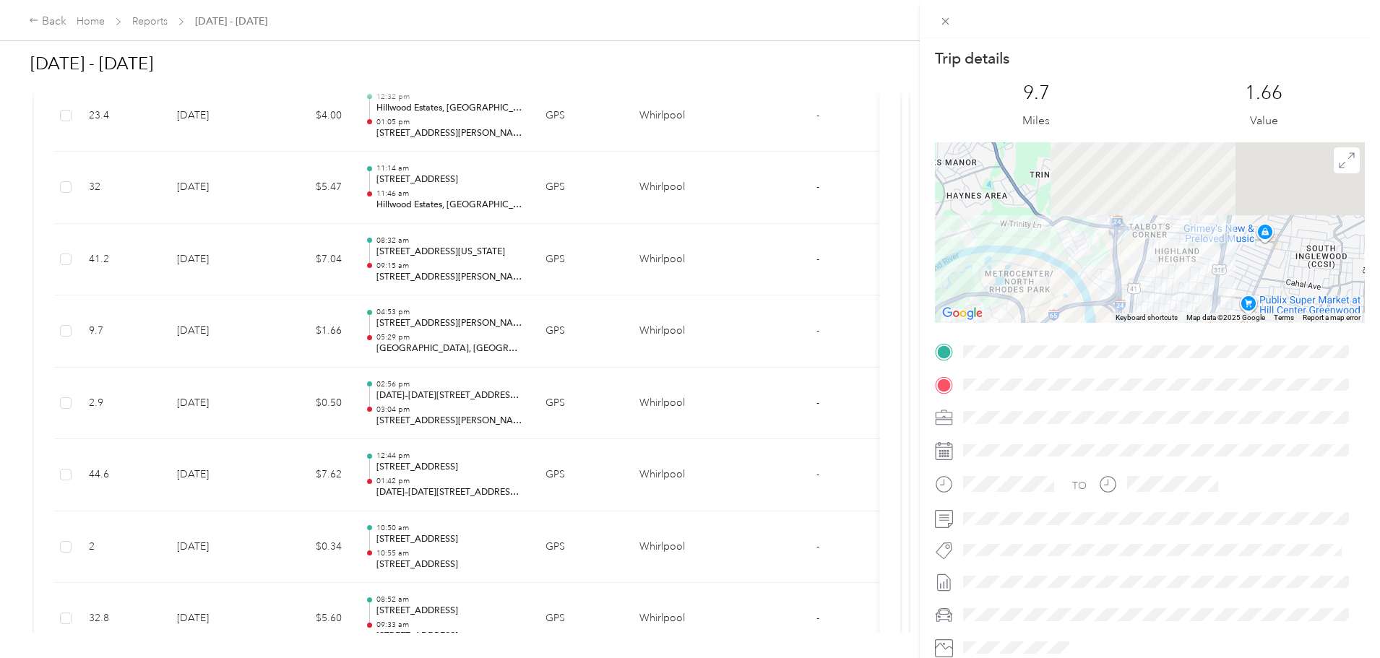
drag, startPoint x: 1159, startPoint y: 199, endPoint x: 1119, endPoint y: 267, distance: 78.7
click at [1097, 293] on div at bounding box center [1150, 232] width 430 height 181
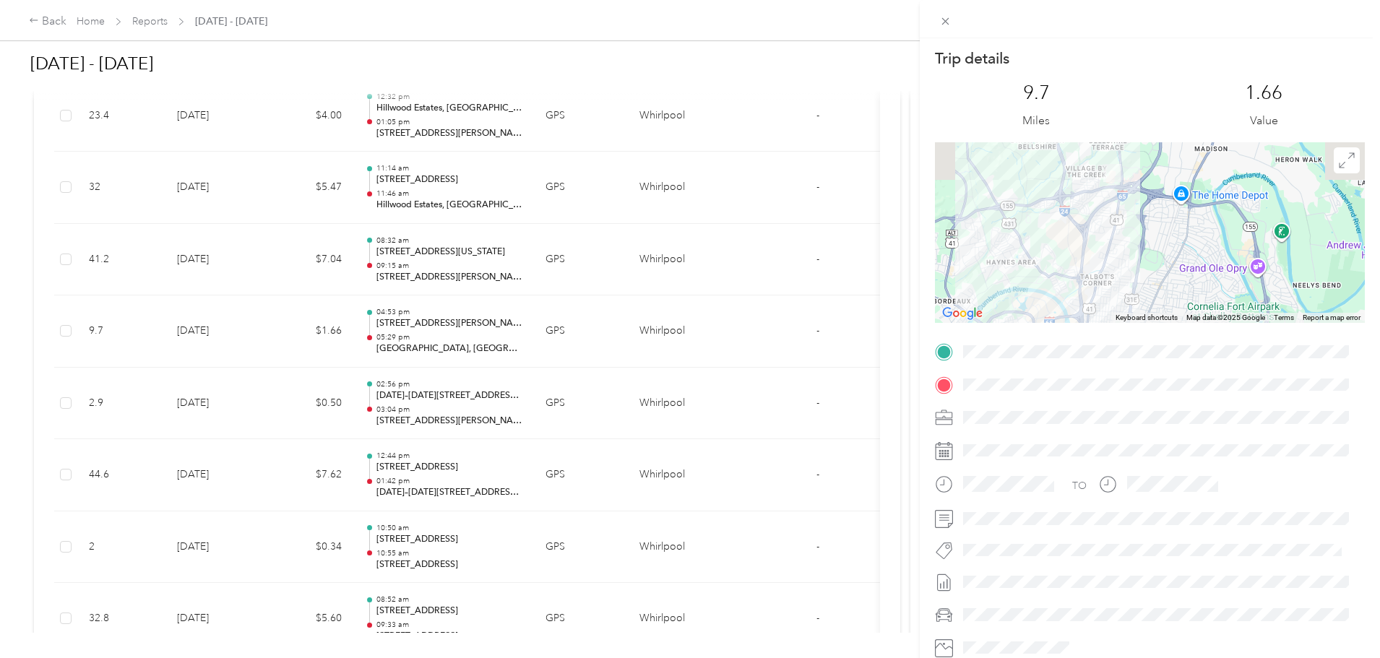
drag, startPoint x: 1165, startPoint y: 175, endPoint x: 1048, endPoint y: 330, distance: 194.9
click at [1048, 330] on div "Trip details This trip cannot be edited because it is either under review, appr…" at bounding box center [1150, 370] width 430 height 644
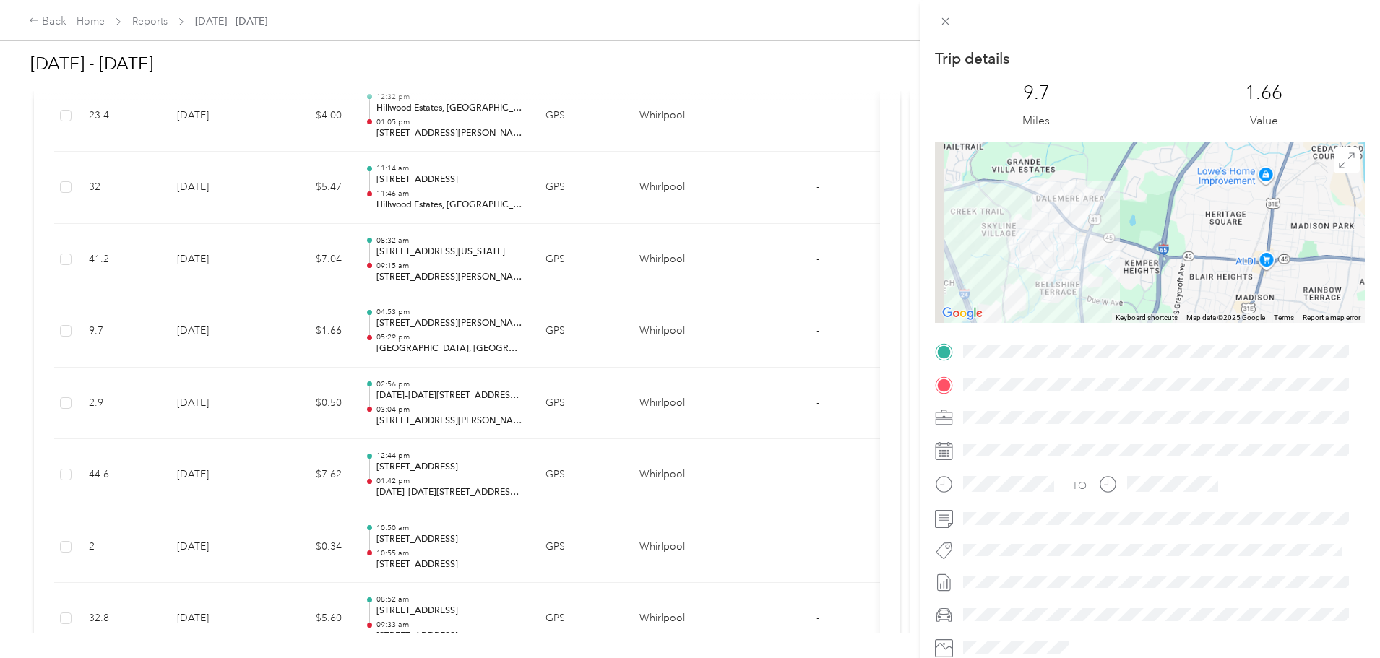
drag, startPoint x: 1154, startPoint y: 211, endPoint x: 1178, endPoint y: 191, distance: 30.8
click at [1173, 194] on div at bounding box center [1150, 232] width 430 height 181
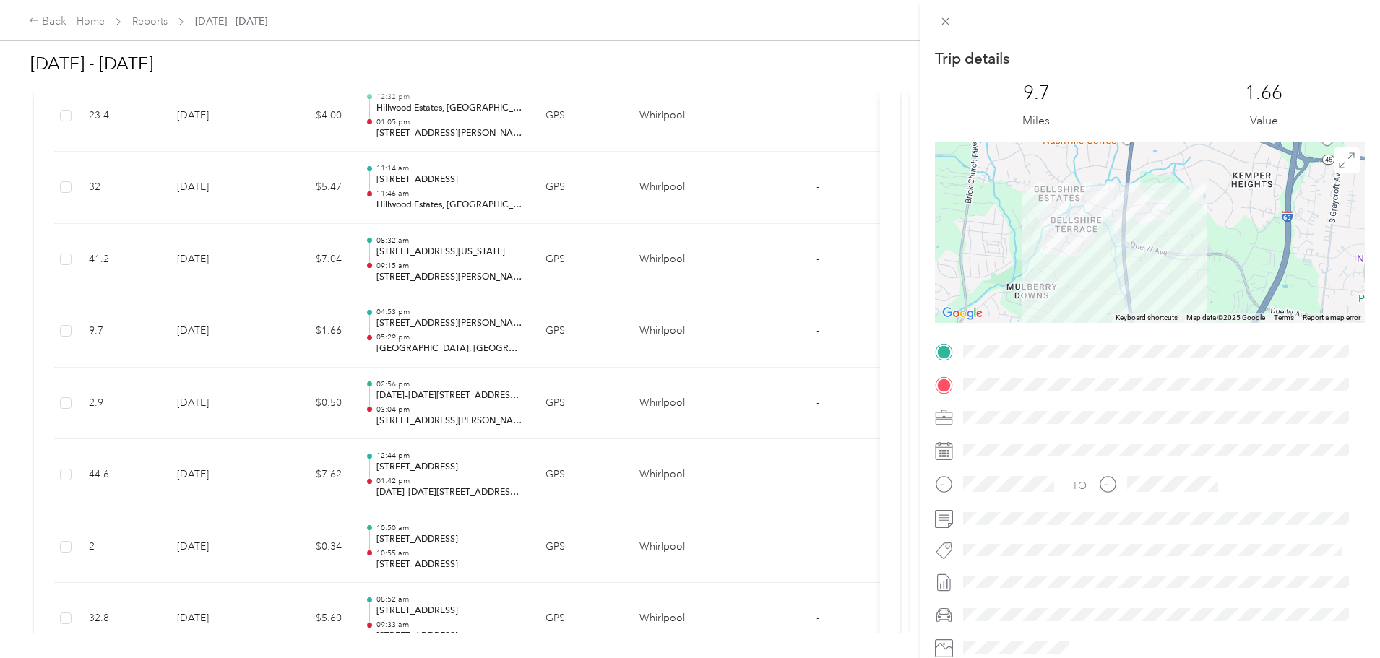
drag, startPoint x: 1150, startPoint y: 194, endPoint x: 1128, endPoint y: 227, distance: 39.7
click at [1170, 154] on div at bounding box center [1150, 232] width 430 height 181
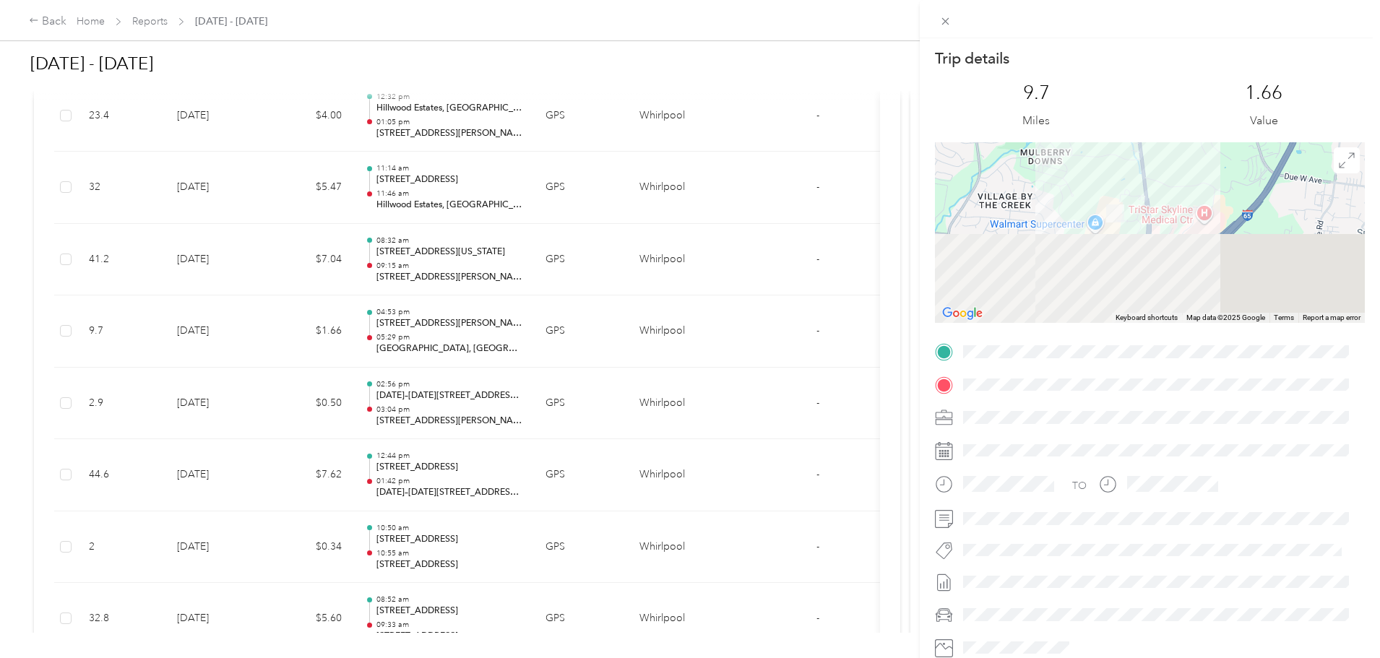
drag, startPoint x: 1120, startPoint y: 175, endPoint x: 1112, endPoint y: 143, distance: 32.9
click at [1112, 143] on div at bounding box center [1150, 232] width 430 height 181
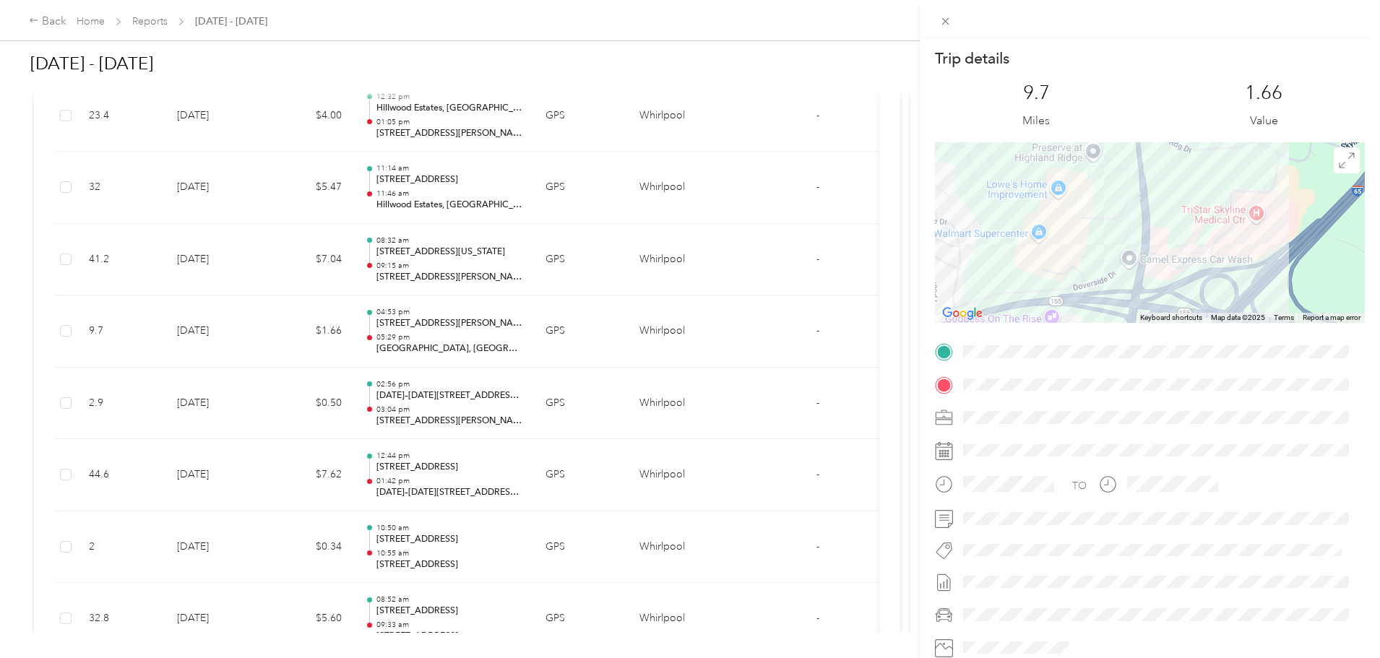
drag, startPoint x: 1092, startPoint y: 251, endPoint x: 1097, endPoint y: 310, distance: 59.5
click at [1097, 310] on div at bounding box center [1150, 232] width 430 height 181
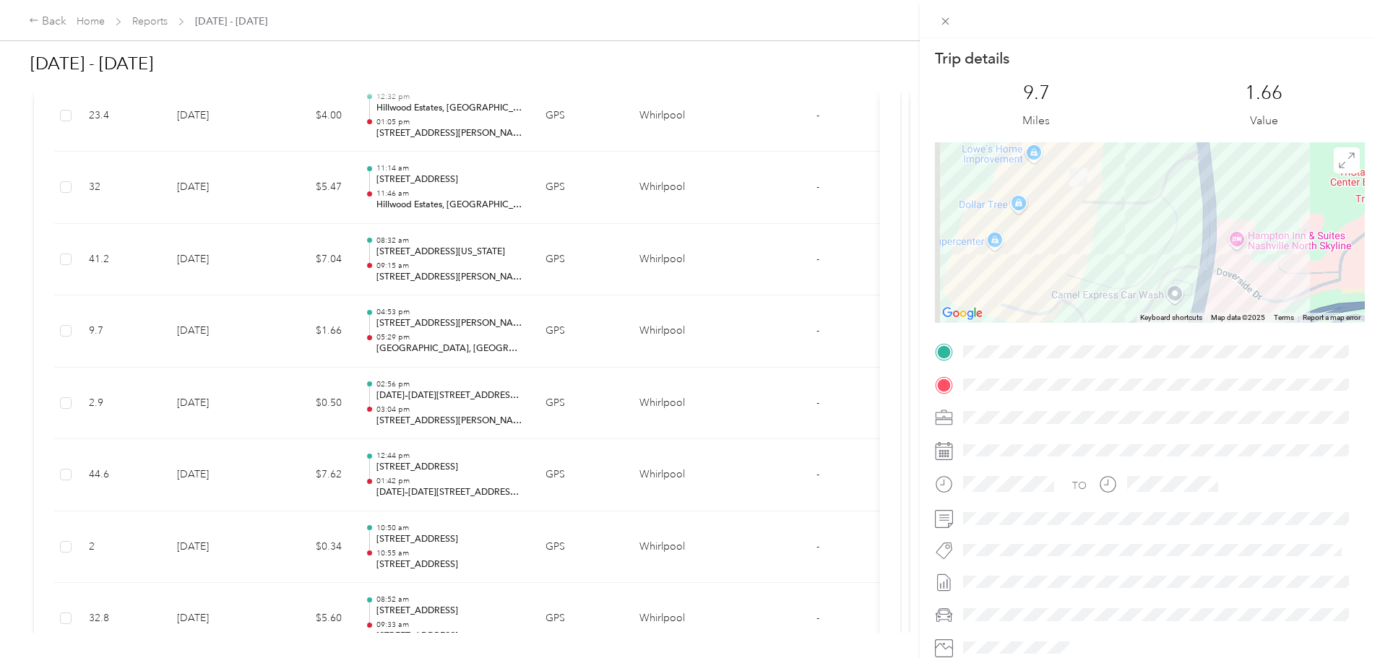
click at [266, 20] on div "Trip details This trip cannot be edited because it is either under review, appr…" at bounding box center [690, 329] width 1380 height 658
